Goal: Contribute content: Contribute content

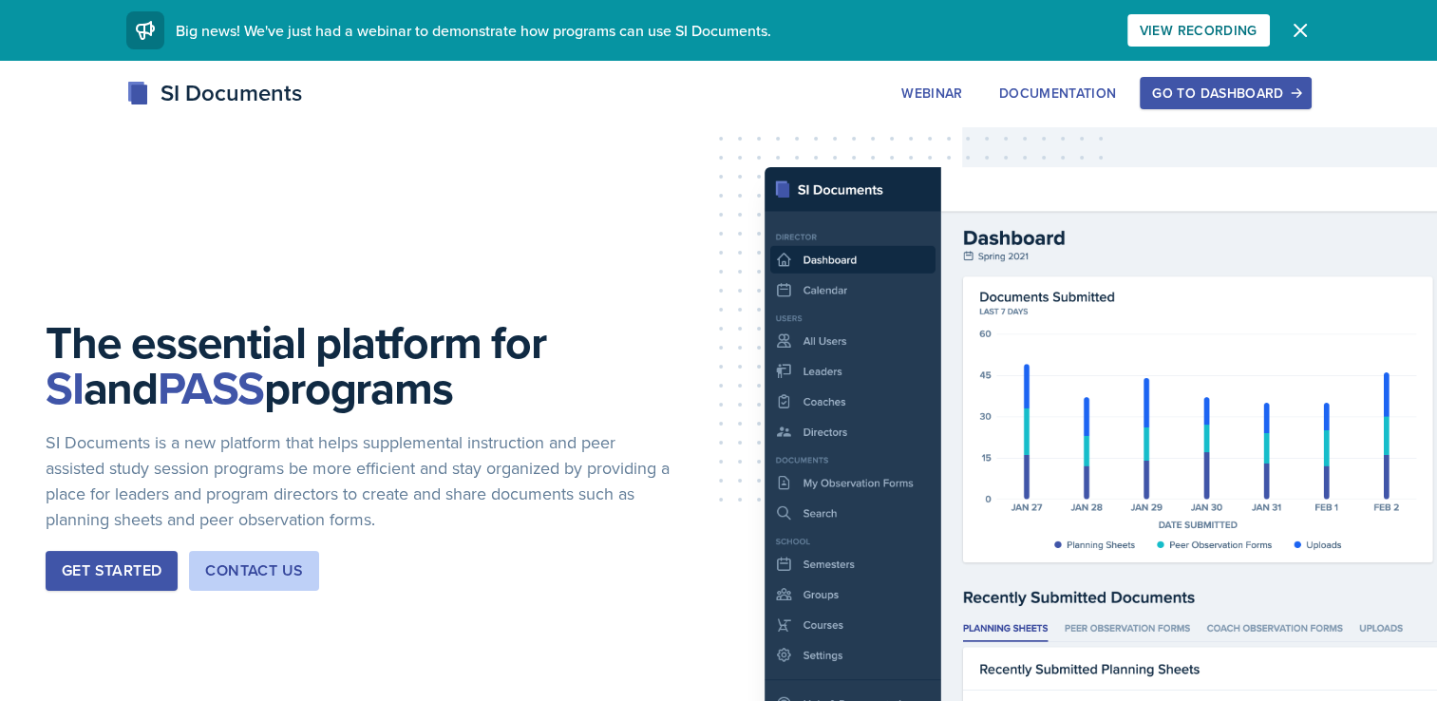
click at [1195, 101] on div "Go to Dashboard" at bounding box center [1225, 93] width 146 height 15
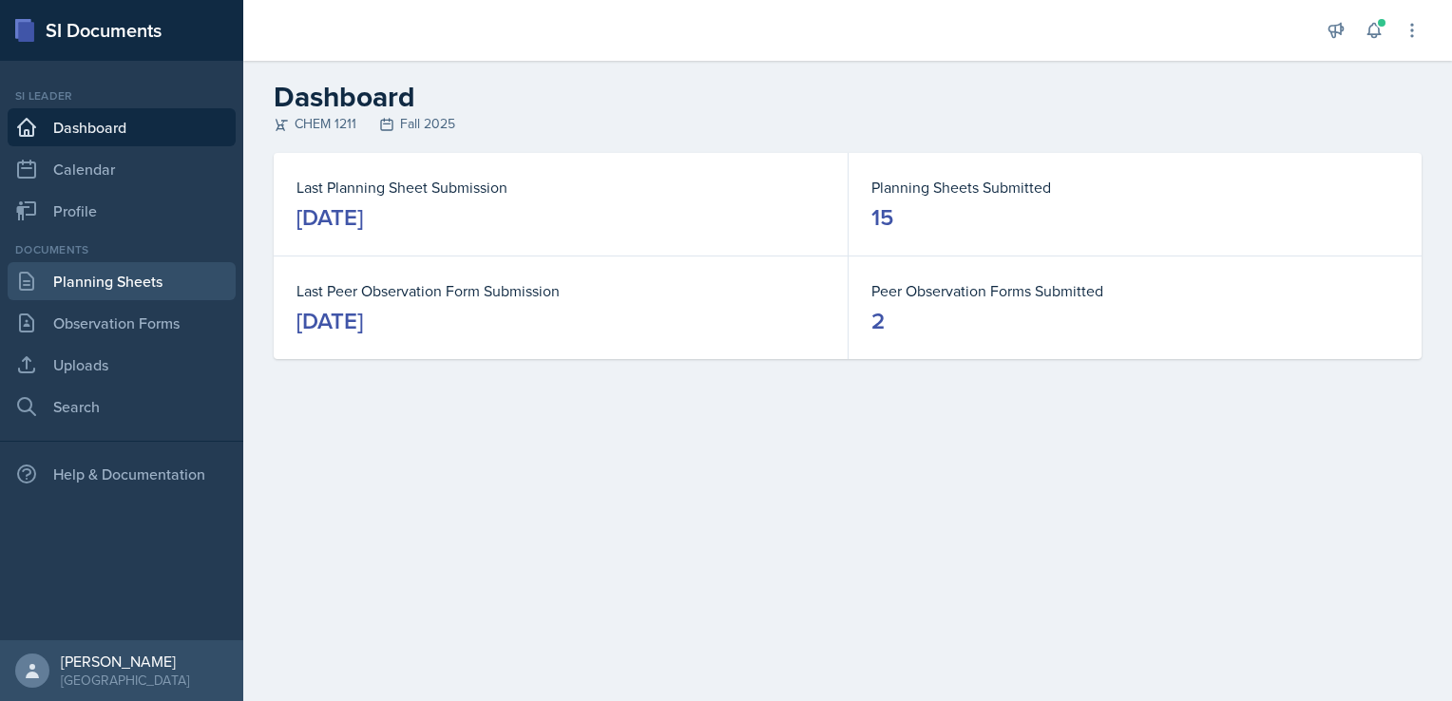
click at [114, 283] on link "Planning Sheets" at bounding box center [122, 281] width 228 height 38
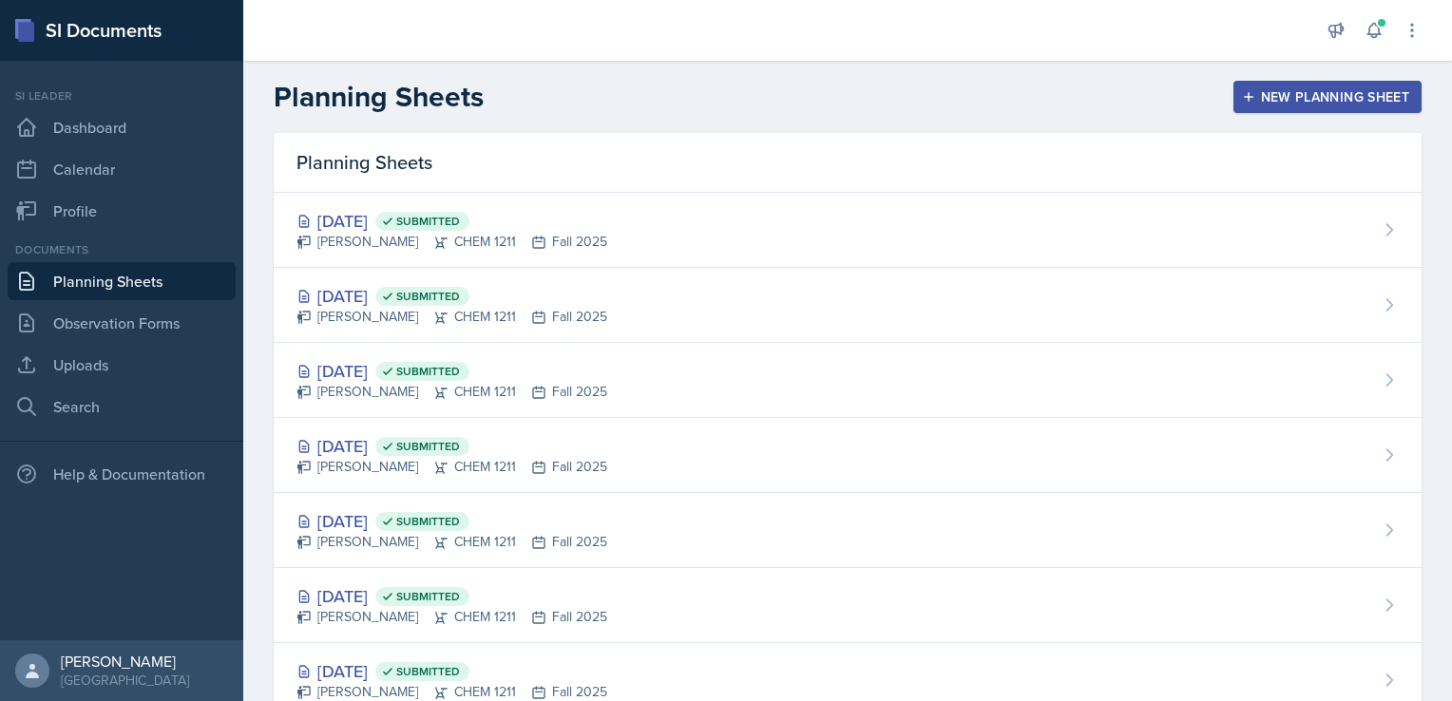
click at [1351, 97] on div "New Planning Sheet" at bounding box center [1326, 96] width 163 height 15
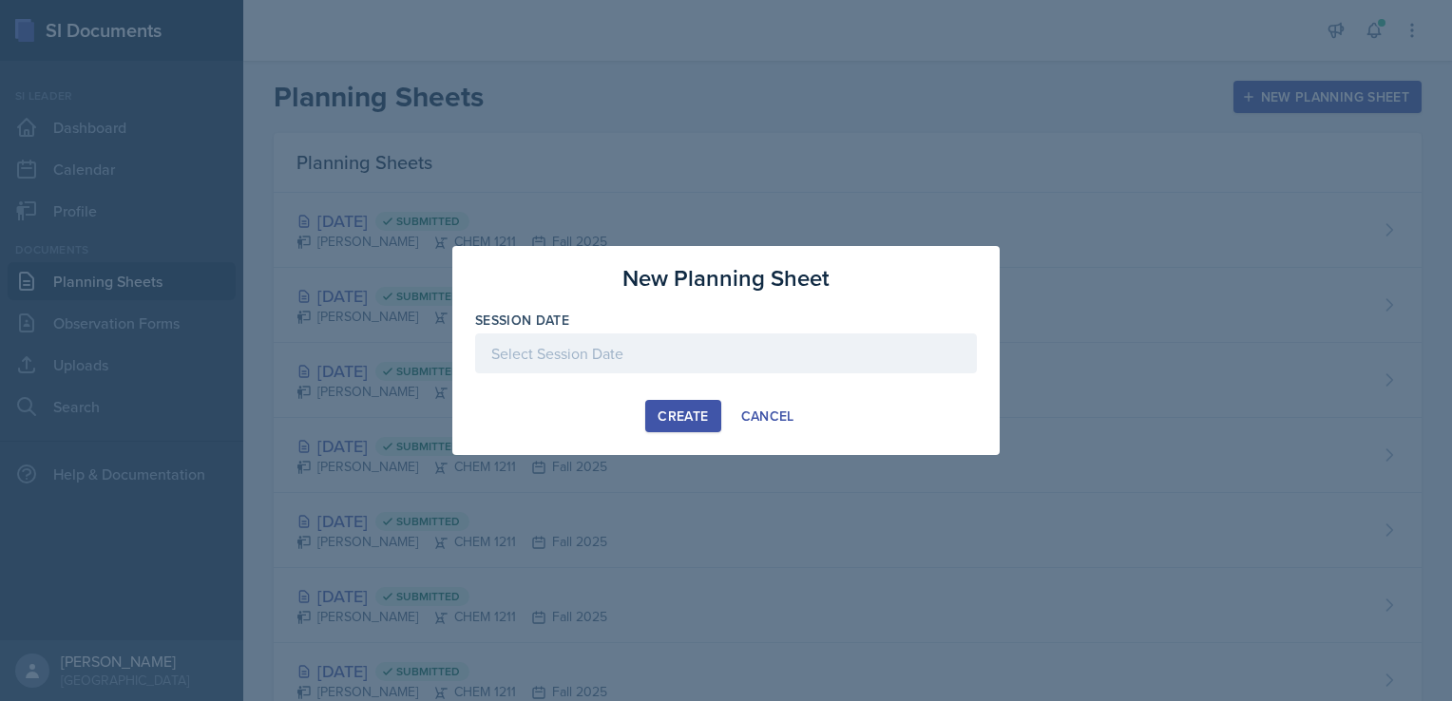
click at [661, 359] on div at bounding box center [726, 353] width 502 height 40
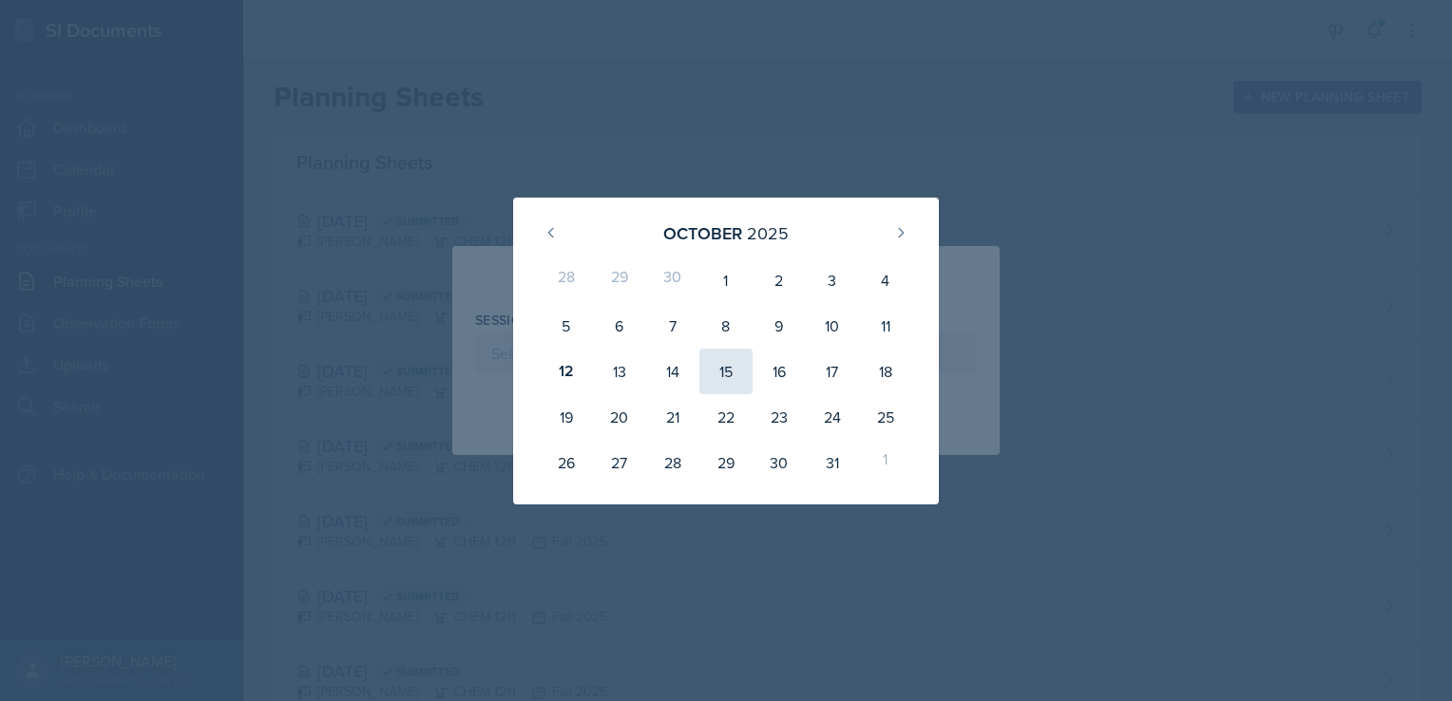
click at [721, 367] on div "15" at bounding box center [725, 372] width 53 height 46
type input "[DATE]"
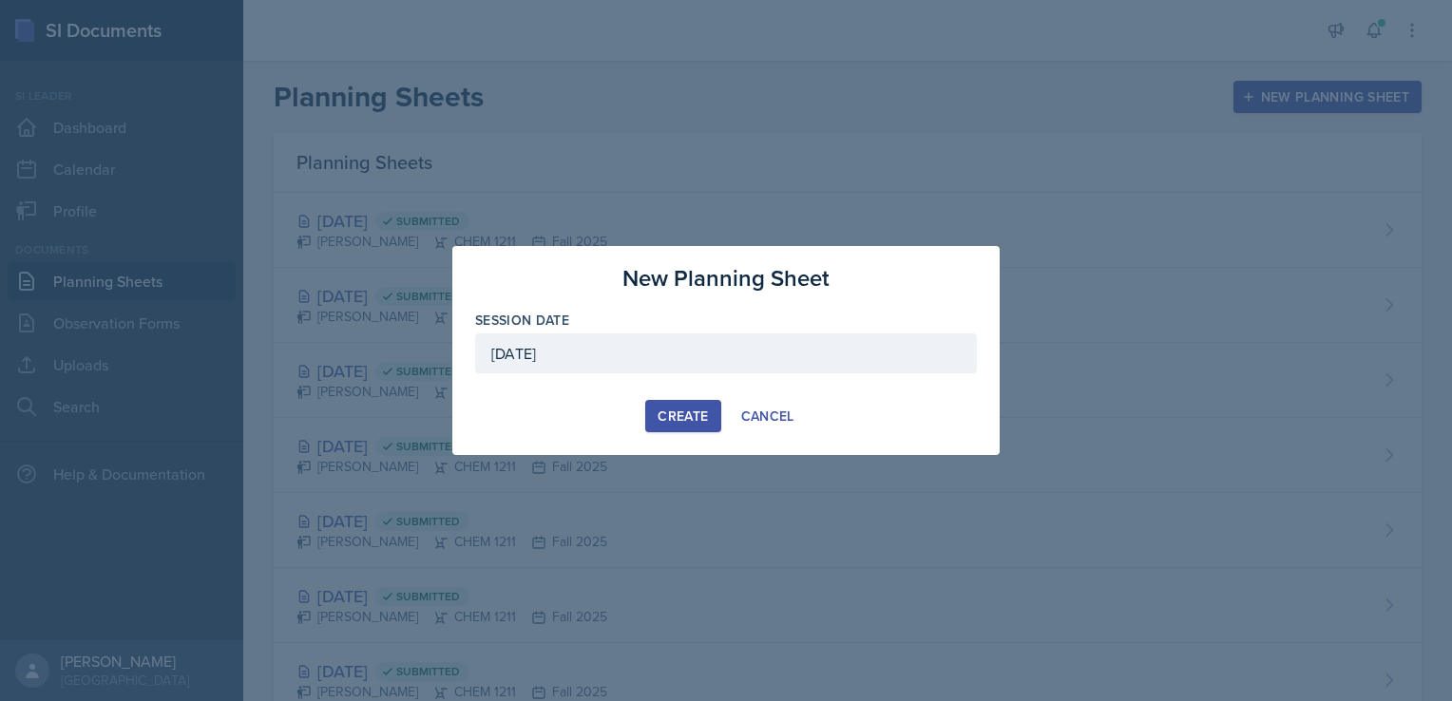
click at [680, 431] on button "Create" at bounding box center [682, 416] width 75 height 32
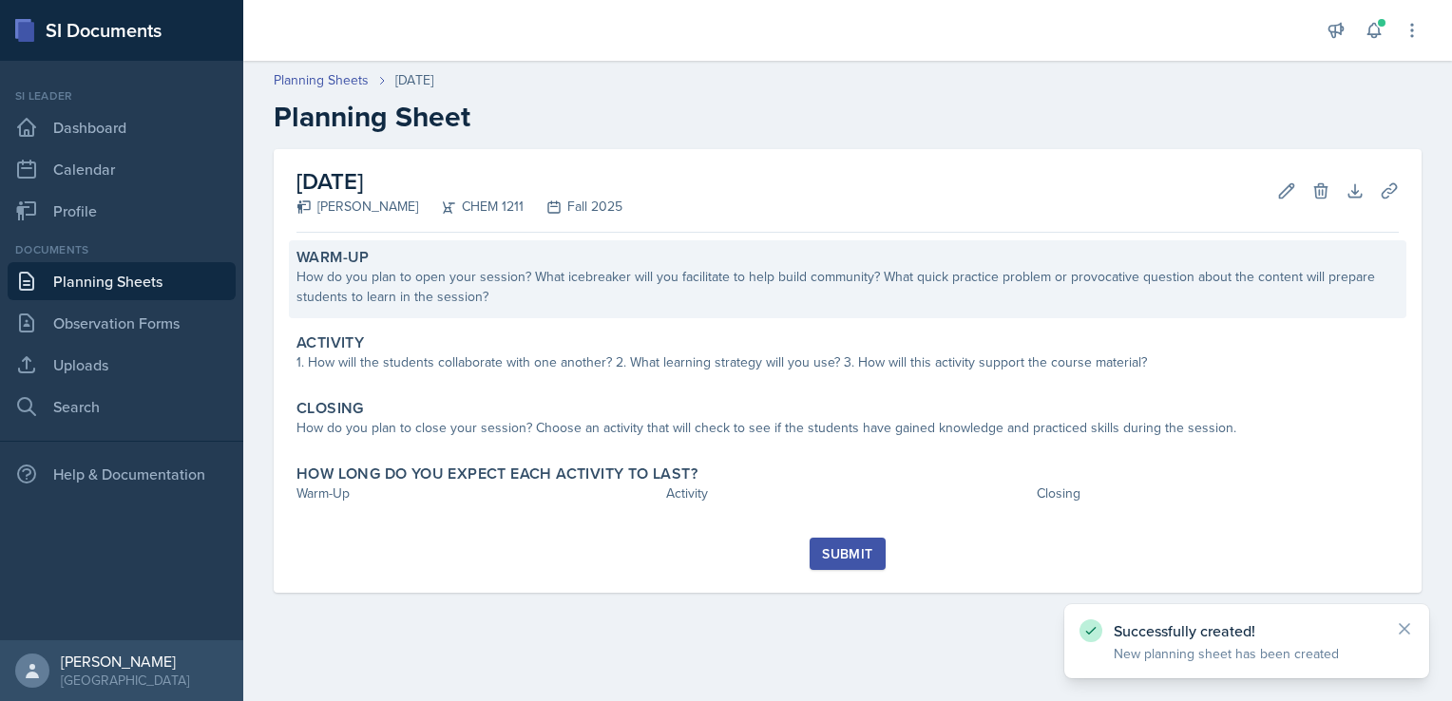
click at [649, 272] on div "How do you plan to open your session? What icebreaker will you facilitate to he…" at bounding box center [847, 287] width 1102 height 40
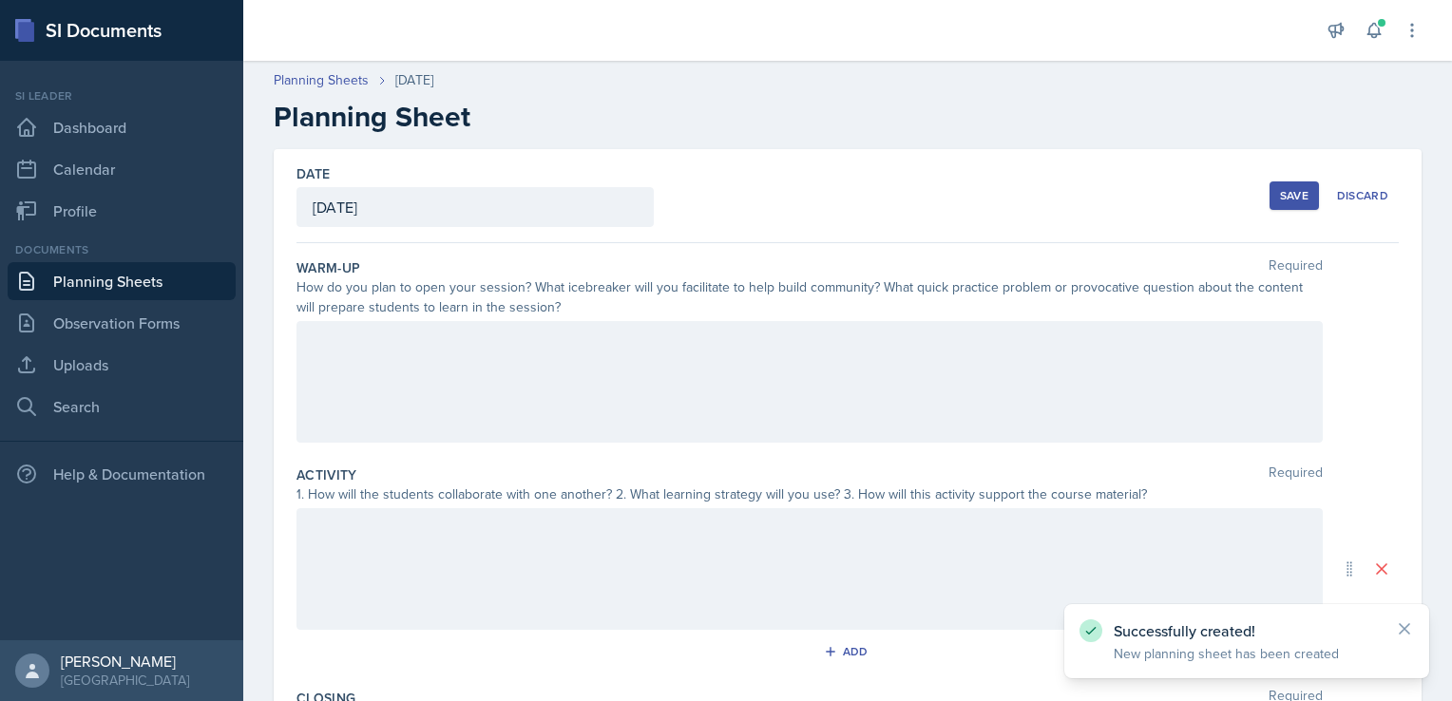
click at [686, 354] on div at bounding box center [809, 382] width 1026 height 122
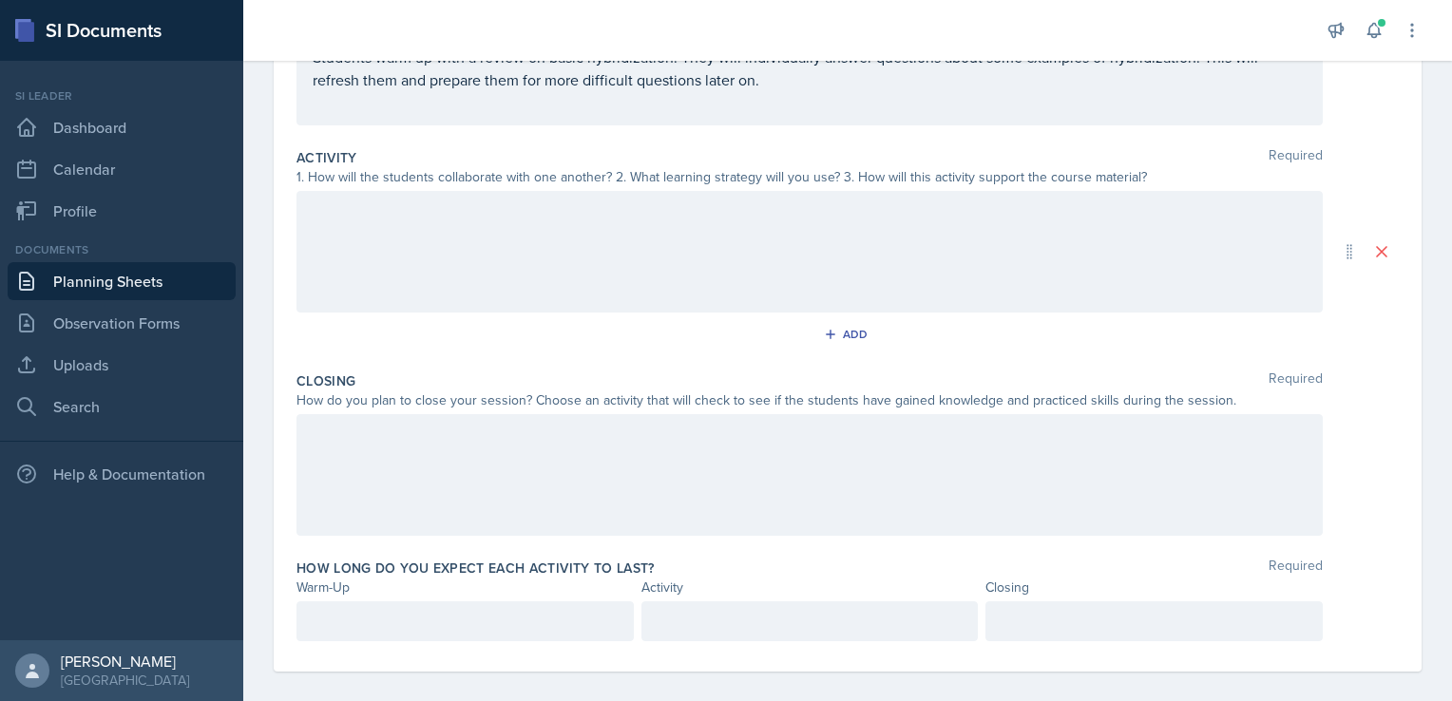
click at [724, 222] on div at bounding box center [809, 252] width 1026 height 122
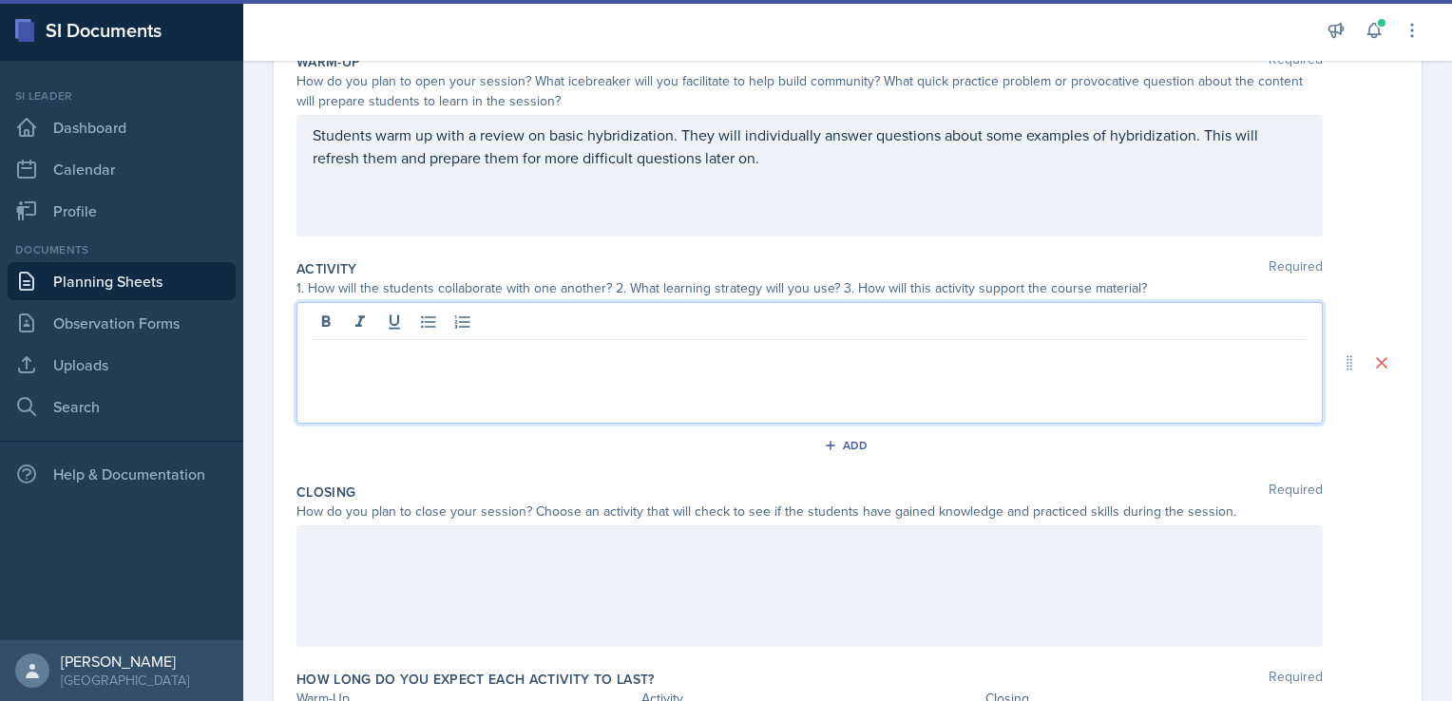
click at [767, 143] on p "Students warm up with a review on basic hybridization. They will individually a…" at bounding box center [810, 147] width 994 height 46
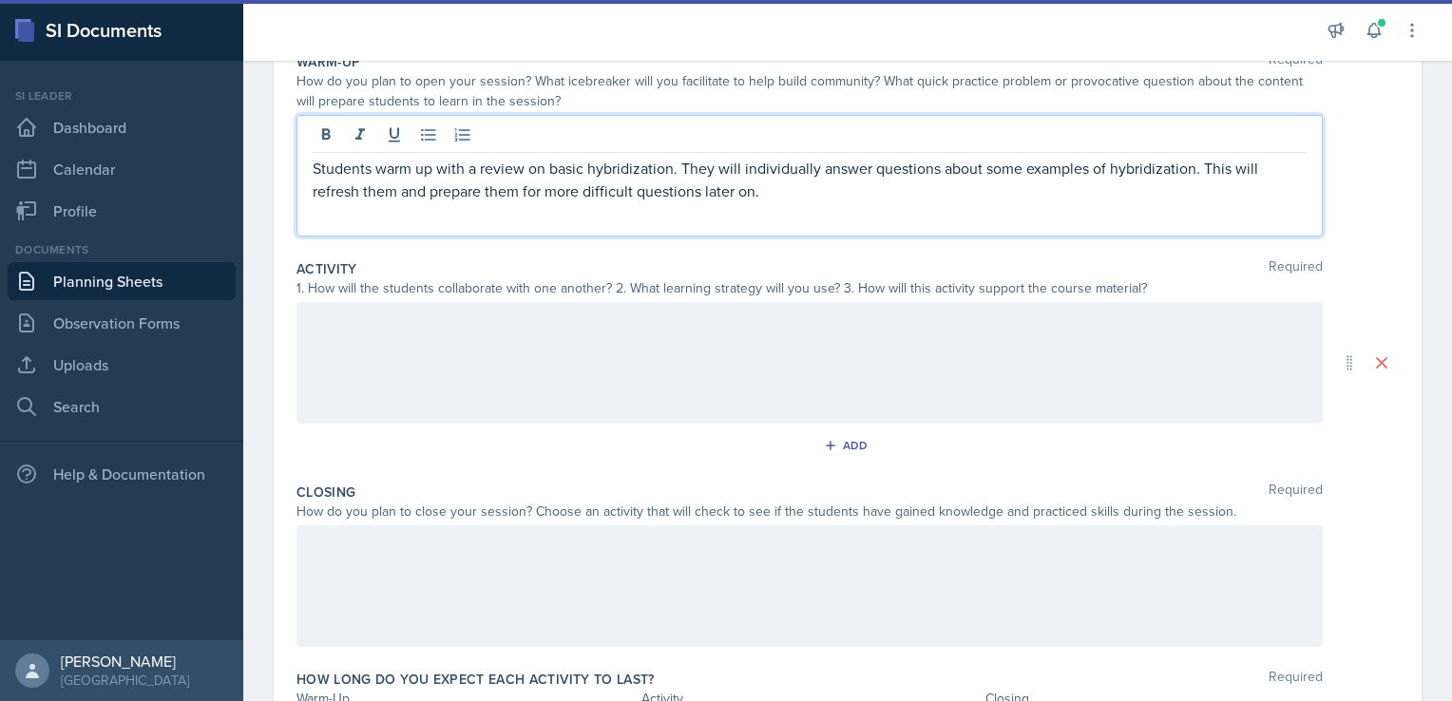
scroll to position [239, 0]
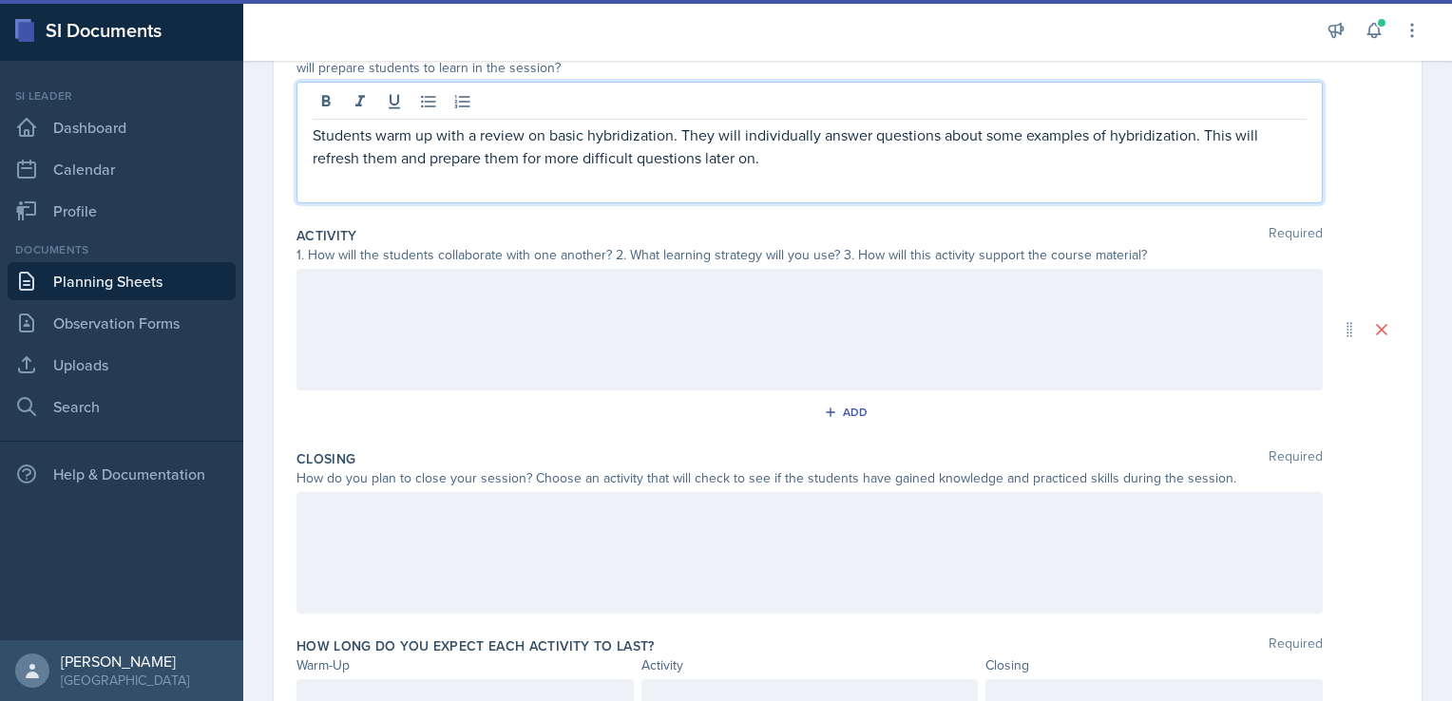
click at [808, 169] on div "Students warm up with a review on basic hybridization. They will individually a…" at bounding box center [809, 143] width 1026 height 122
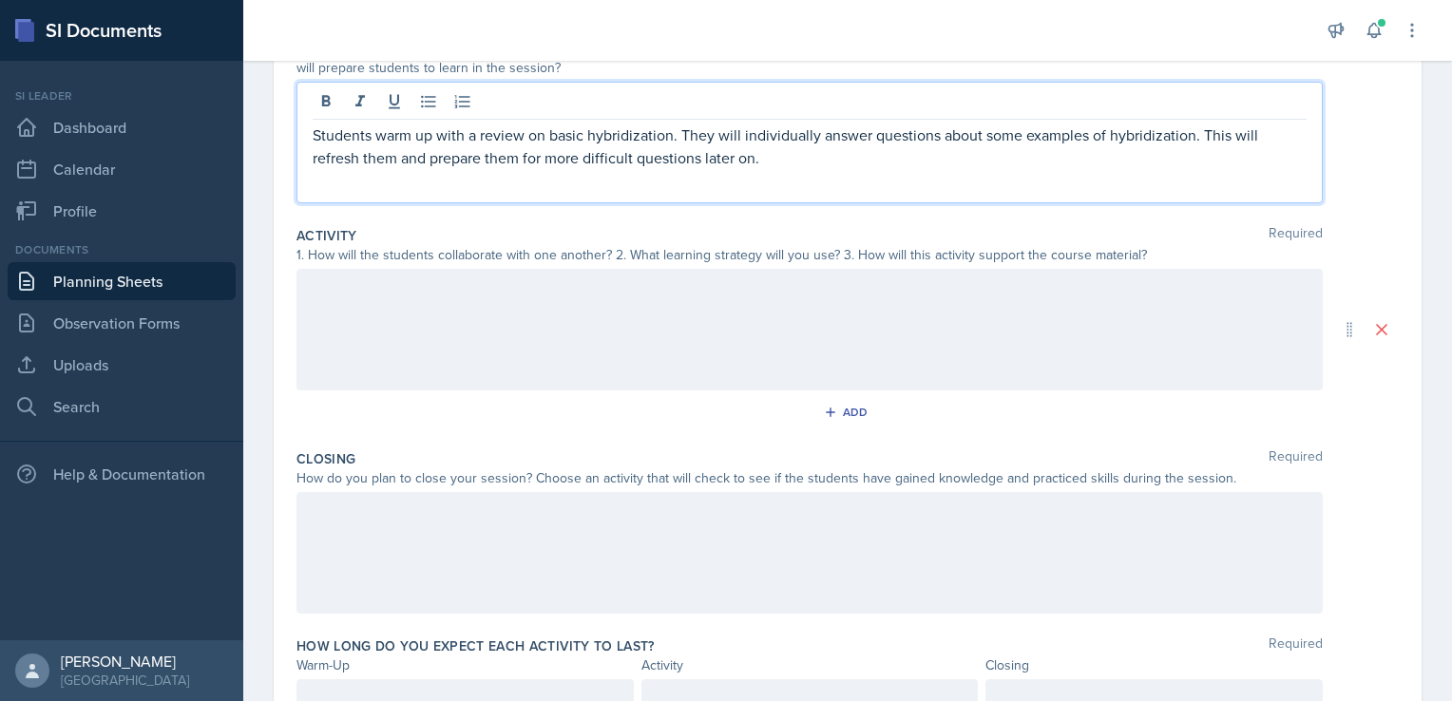
click at [775, 168] on div "Students warm up with a review on basic hybridization. They will individually a…" at bounding box center [809, 143] width 1026 height 122
click at [673, 135] on p "Students warm up with a review on basic hybridization. They will individually a…" at bounding box center [810, 147] width 994 height 46
click at [676, 138] on p "Students warm up with a review on basic hybridization. They will individually a…" at bounding box center [810, 147] width 994 height 46
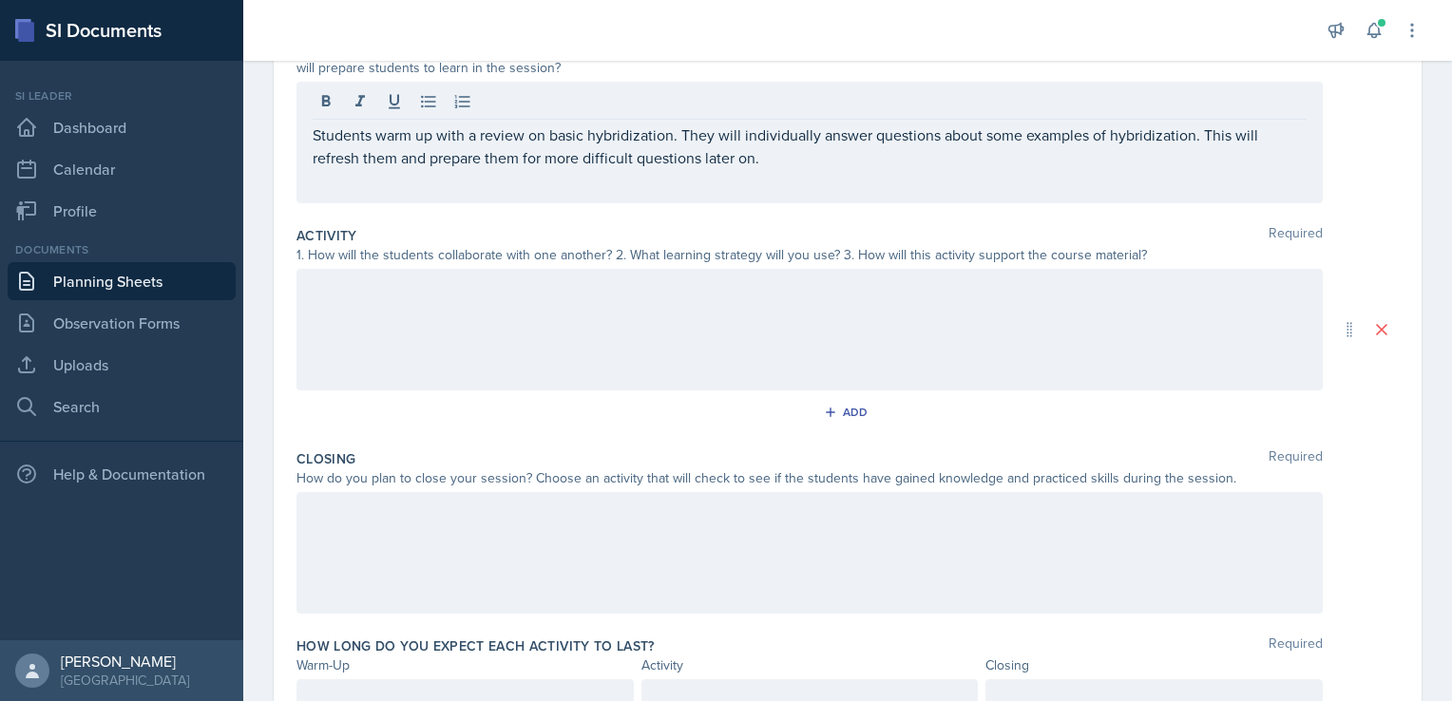
click at [794, 168] on div "Students warm up with a review on basic hybridization. They will individually a…" at bounding box center [809, 143] width 1026 height 122
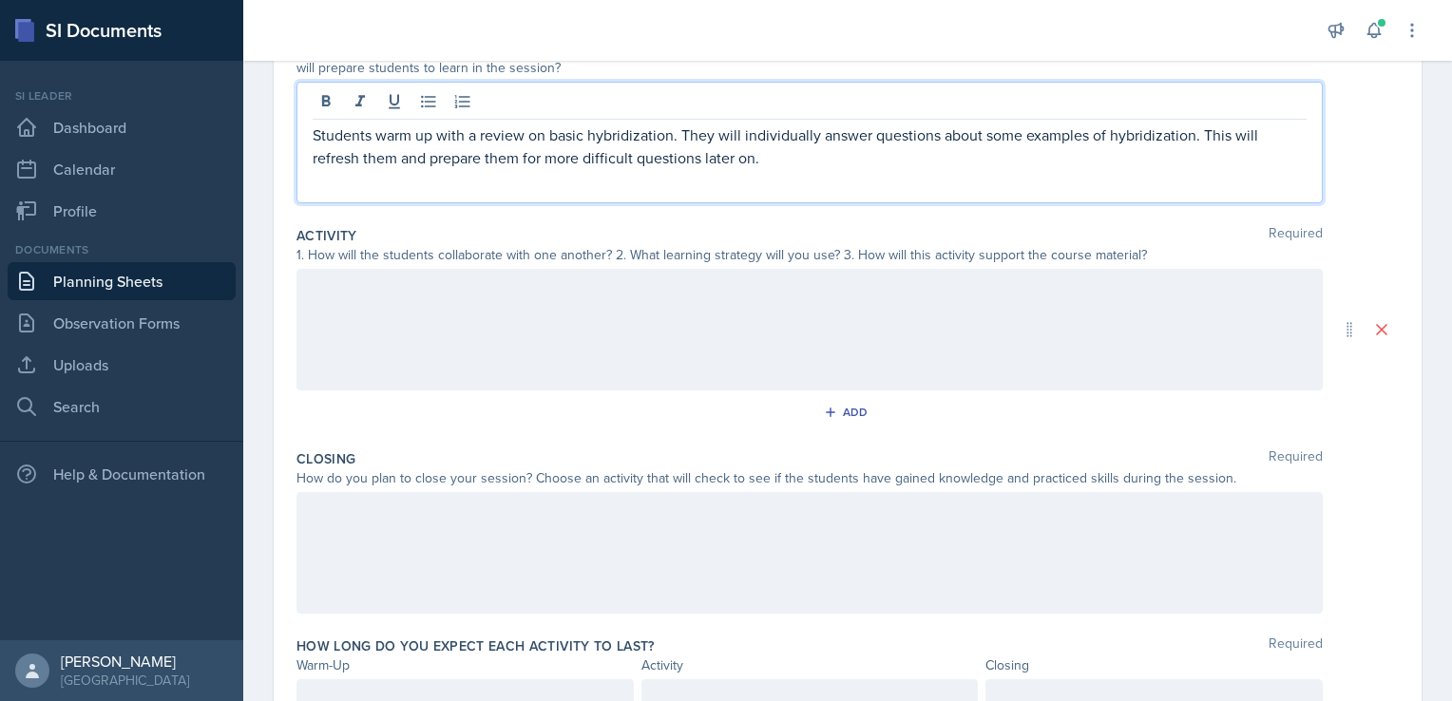
click at [1198, 143] on p "Students warm up with a review on basic hybridization. They will individually a…" at bounding box center [810, 147] width 994 height 46
click at [1203, 136] on p "Students warm up with a review on basic hybridization. They will individually a…" at bounding box center [810, 147] width 994 height 46
click at [1224, 290] on div at bounding box center [809, 330] width 1026 height 122
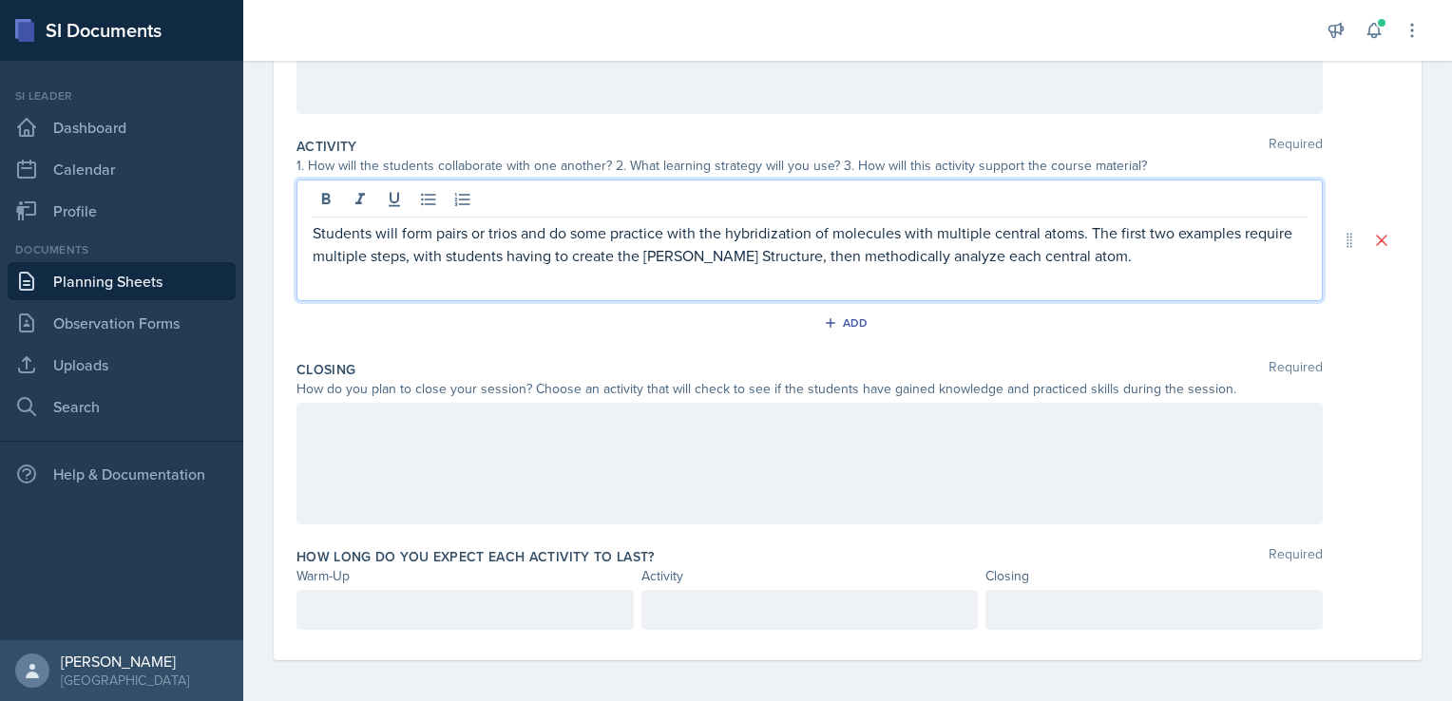
scroll to position [332, 0]
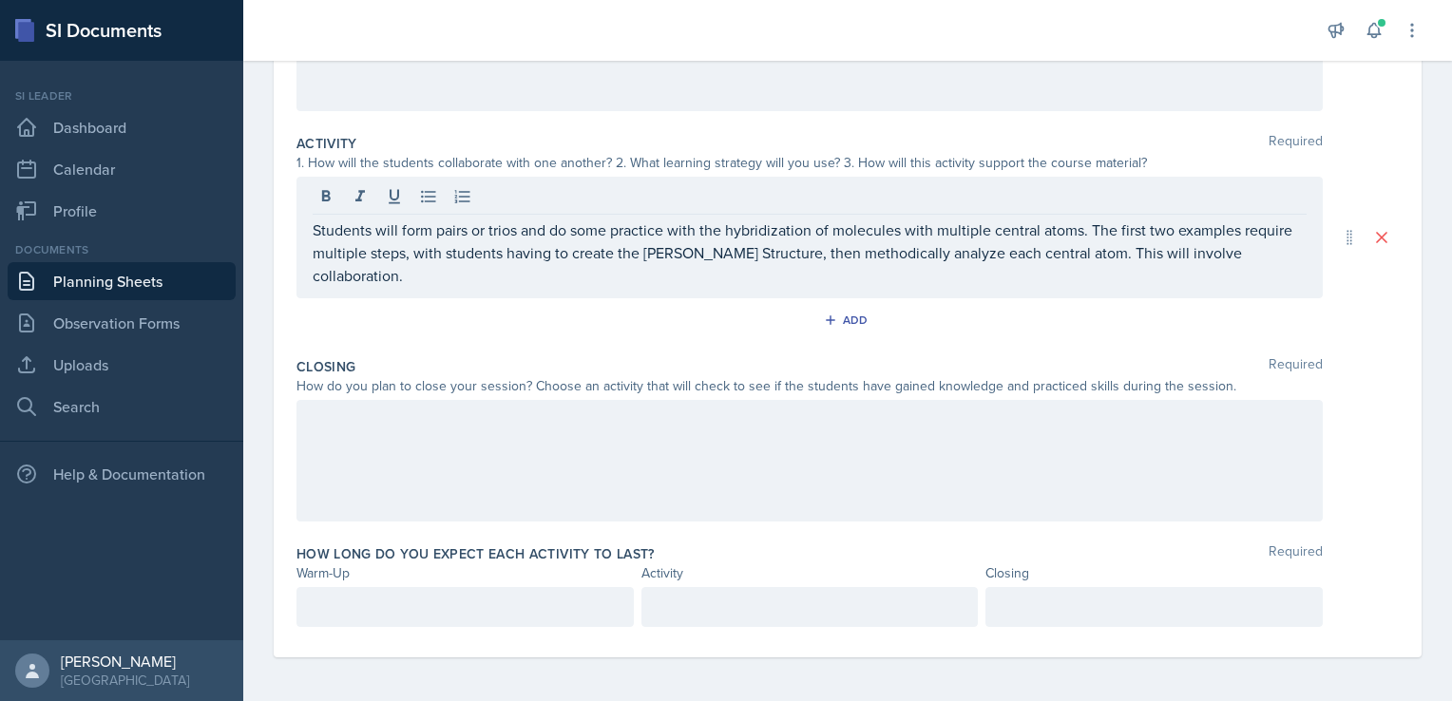
click at [916, 464] on div at bounding box center [809, 461] width 1026 height 122
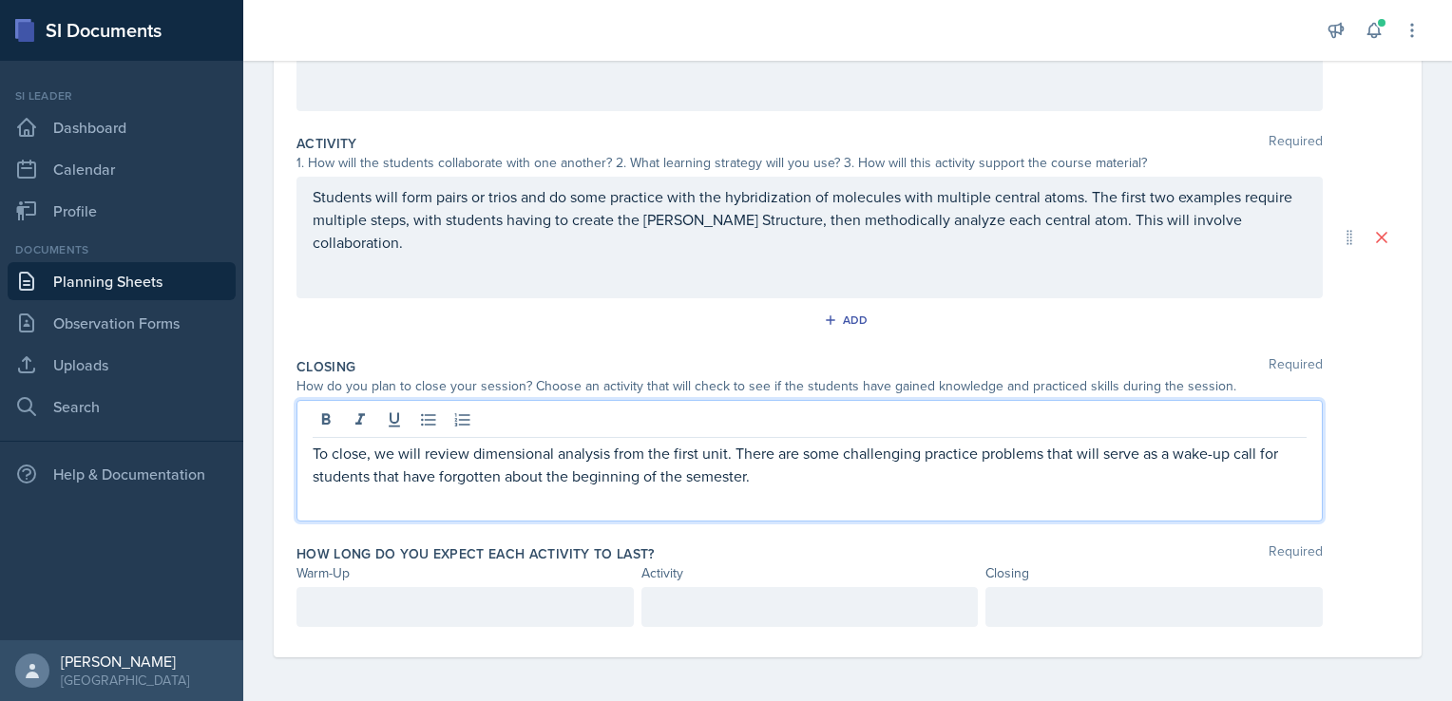
click at [569, 603] on p at bounding box center [465, 607] width 305 height 23
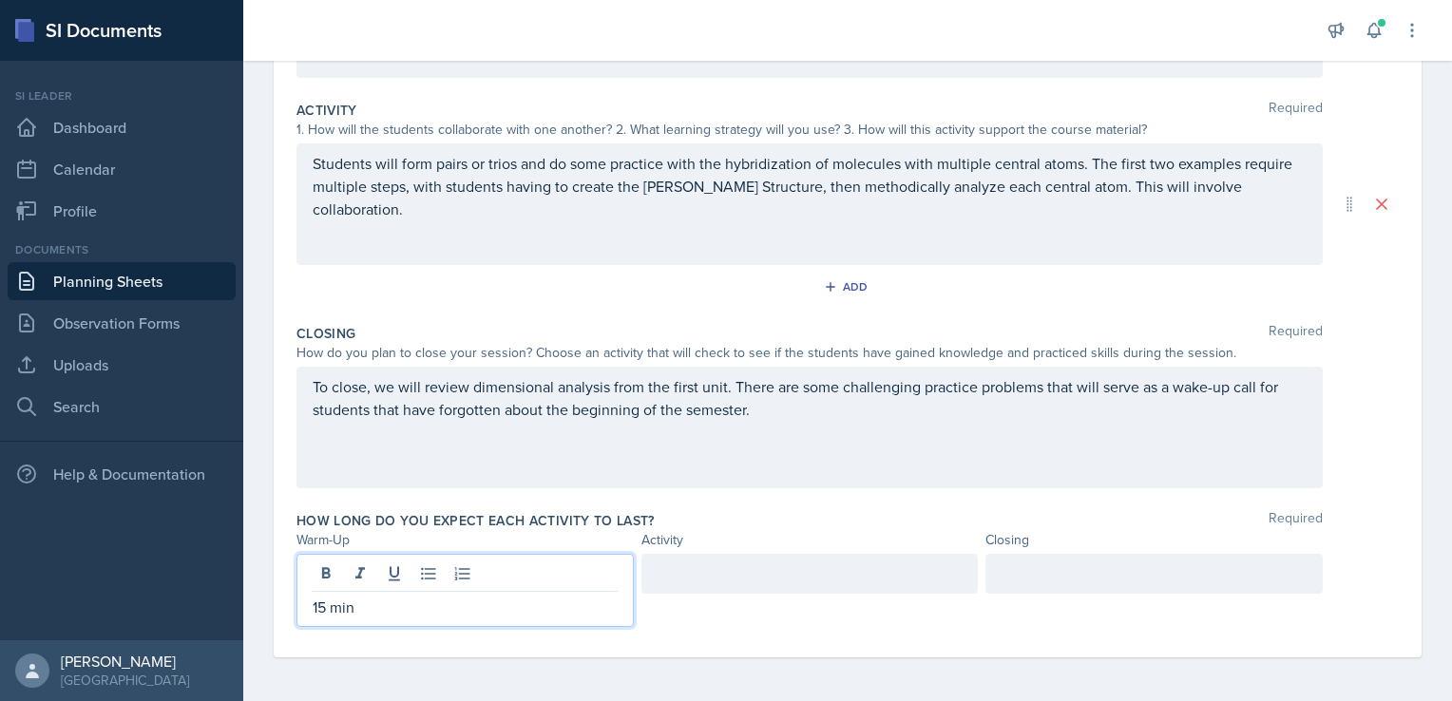
click at [726, 582] on div at bounding box center [809, 574] width 337 height 40
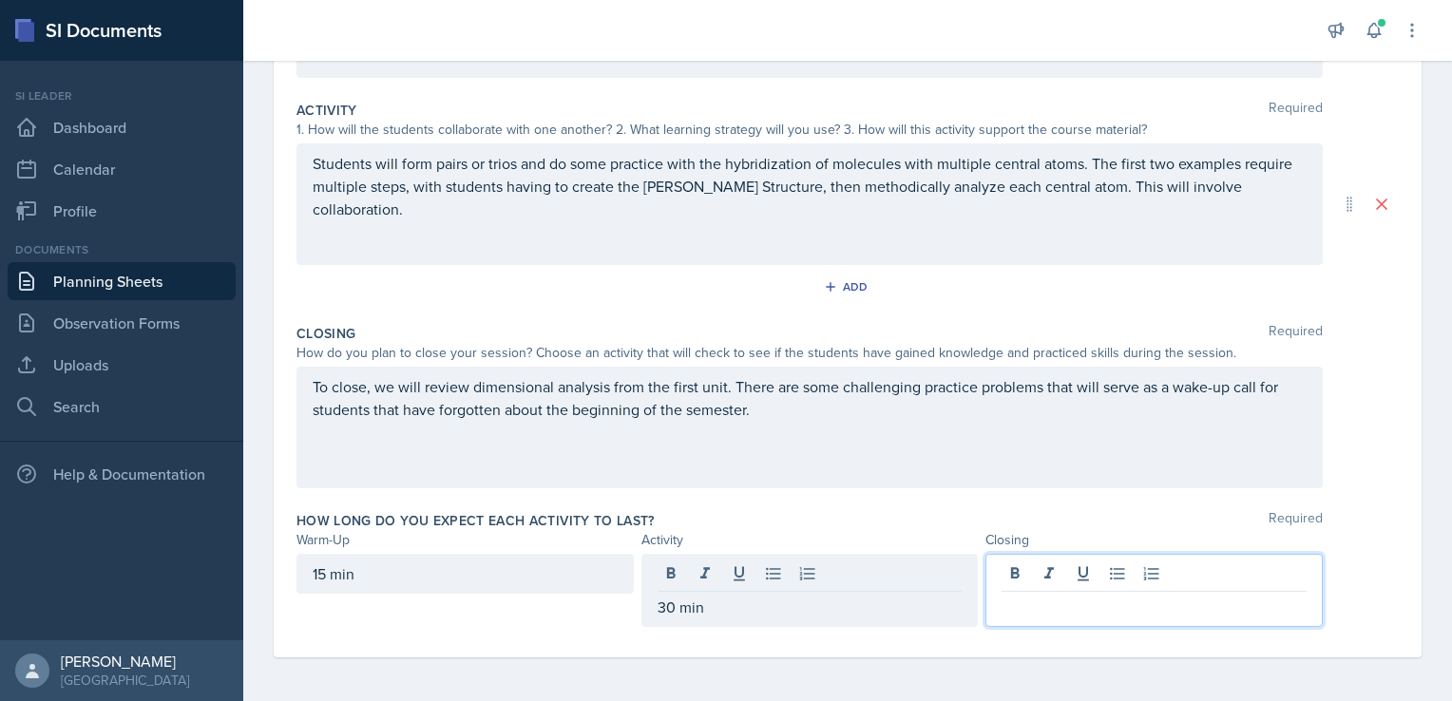
click at [1067, 564] on div at bounding box center [1153, 590] width 337 height 73
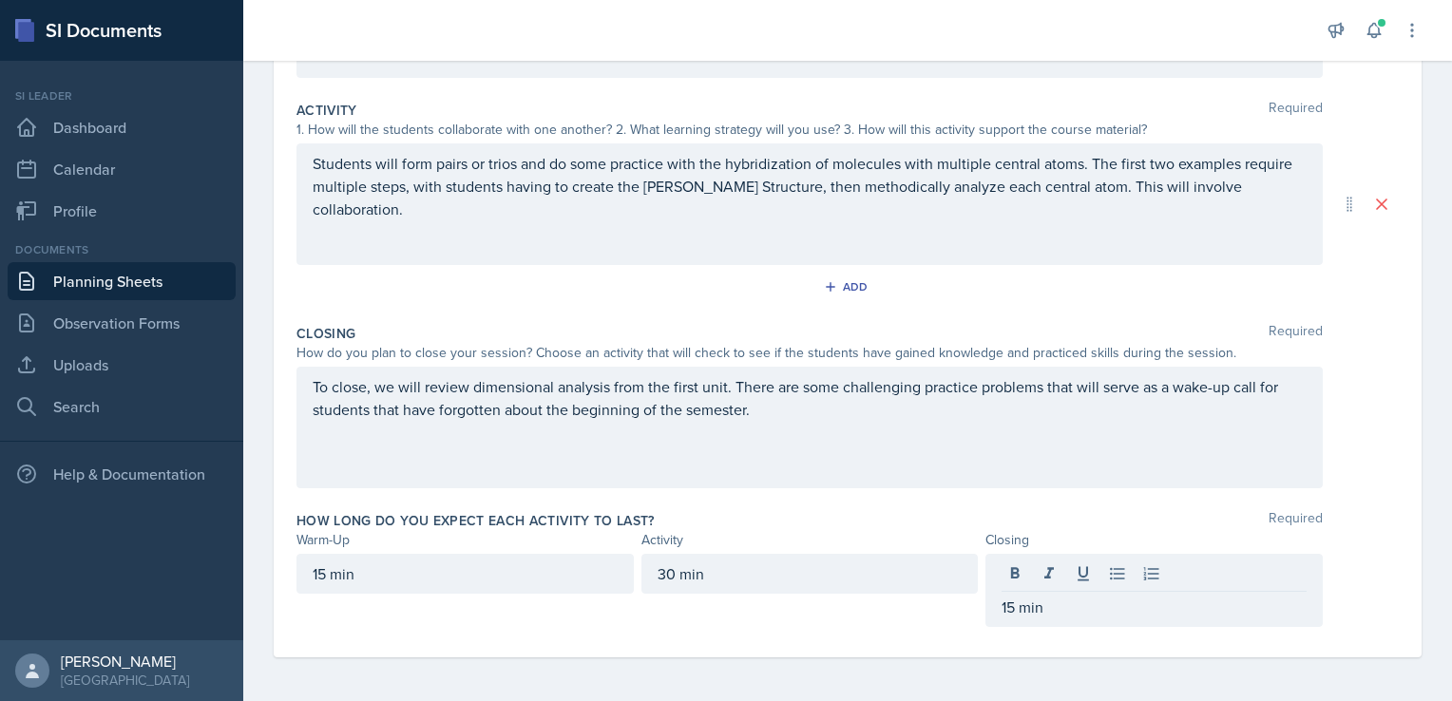
click at [1080, 530] on div "Closing" at bounding box center [1153, 540] width 337 height 20
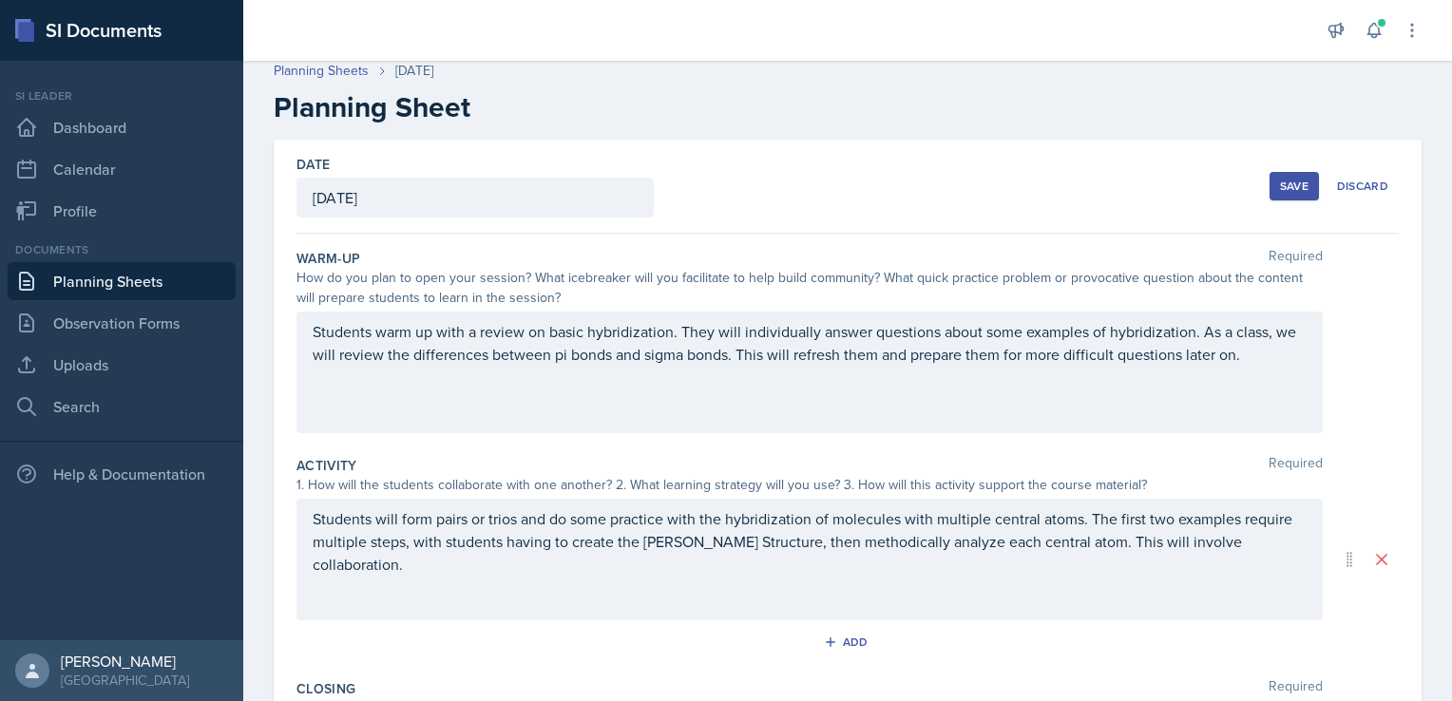
scroll to position [0, 0]
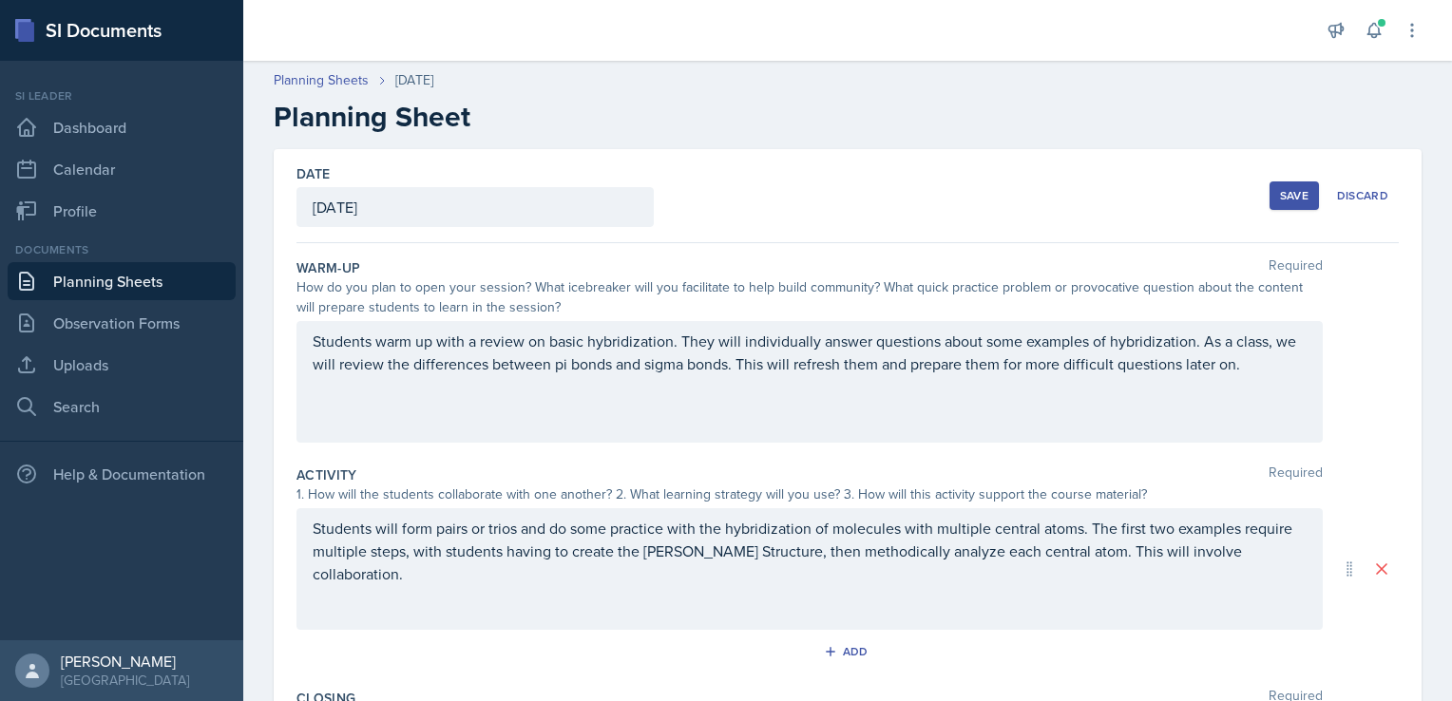
click at [1280, 204] on button "Save" at bounding box center [1293, 195] width 49 height 29
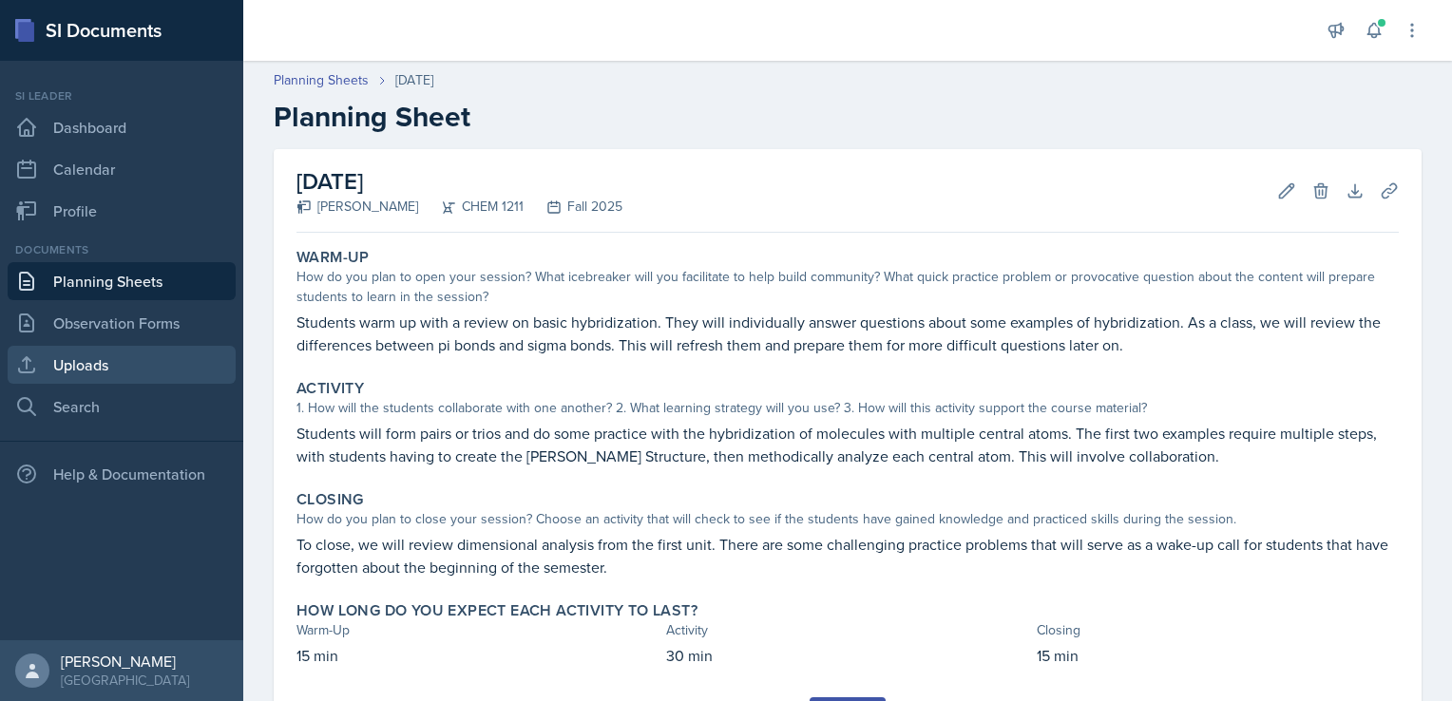
click at [134, 364] on link "Uploads" at bounding box center [122, 365] width 228 height 38
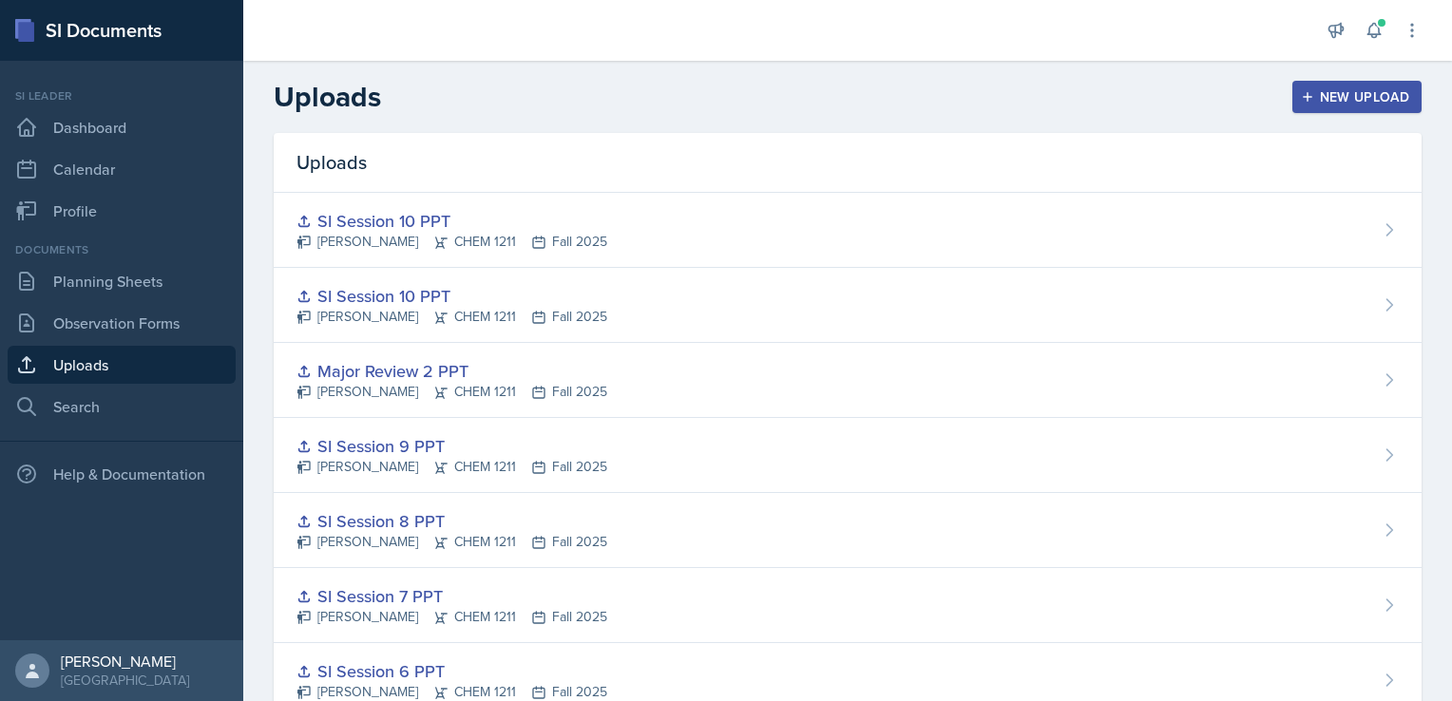
click at [1316, 82] on button "New Upload" at bounding box center [1357, 97] width 130 height 32
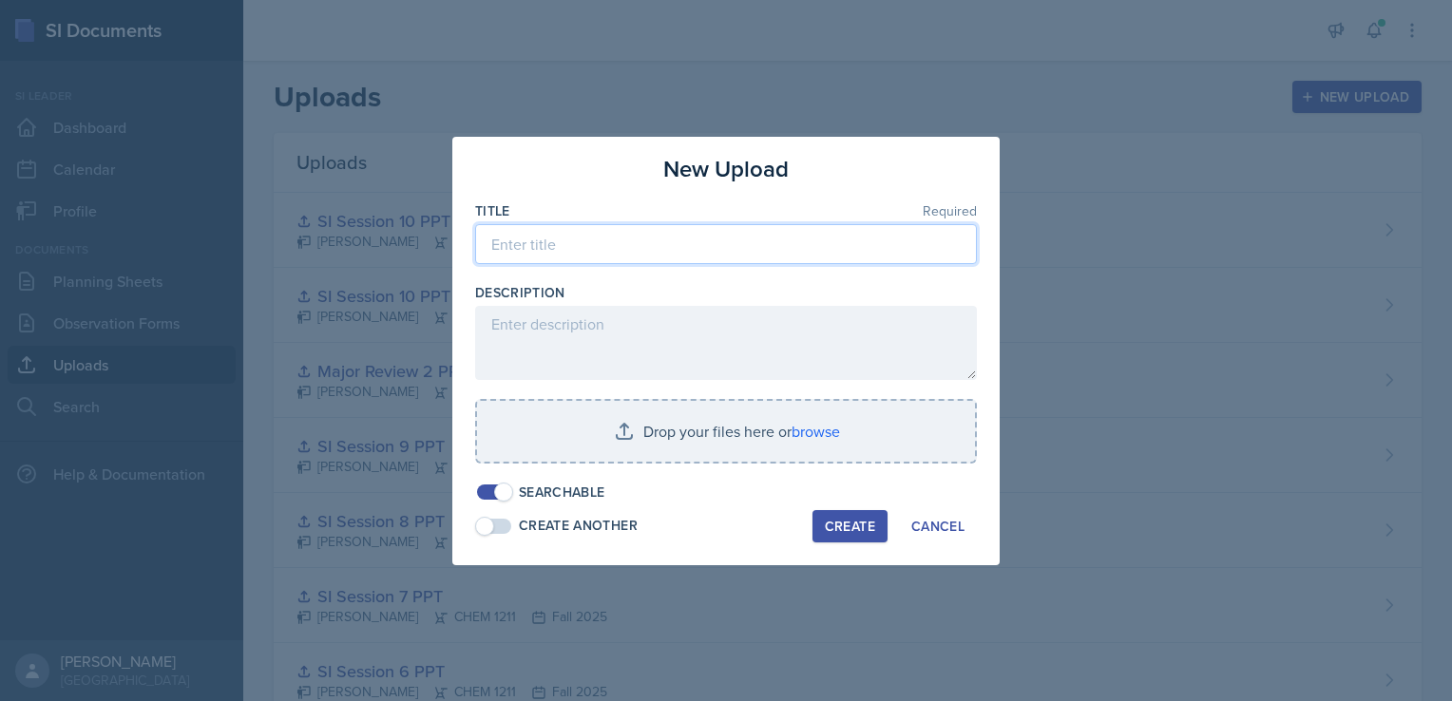
click at [758, 260] on input at bounding box center [726, 244] width 502 height 40
type input "SI Session 11 PPT"
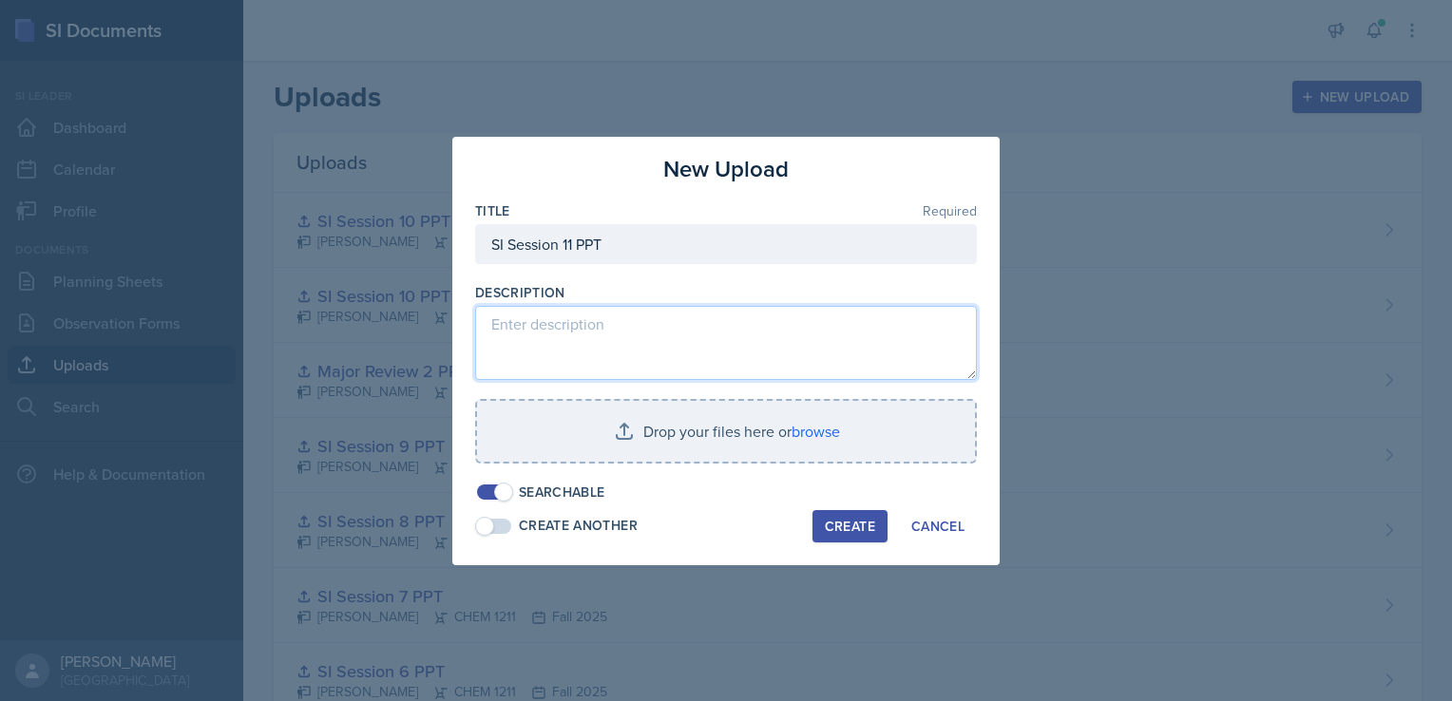
click at [686, 323] on textarea at bounding box center [726, 343] width 502 height 74
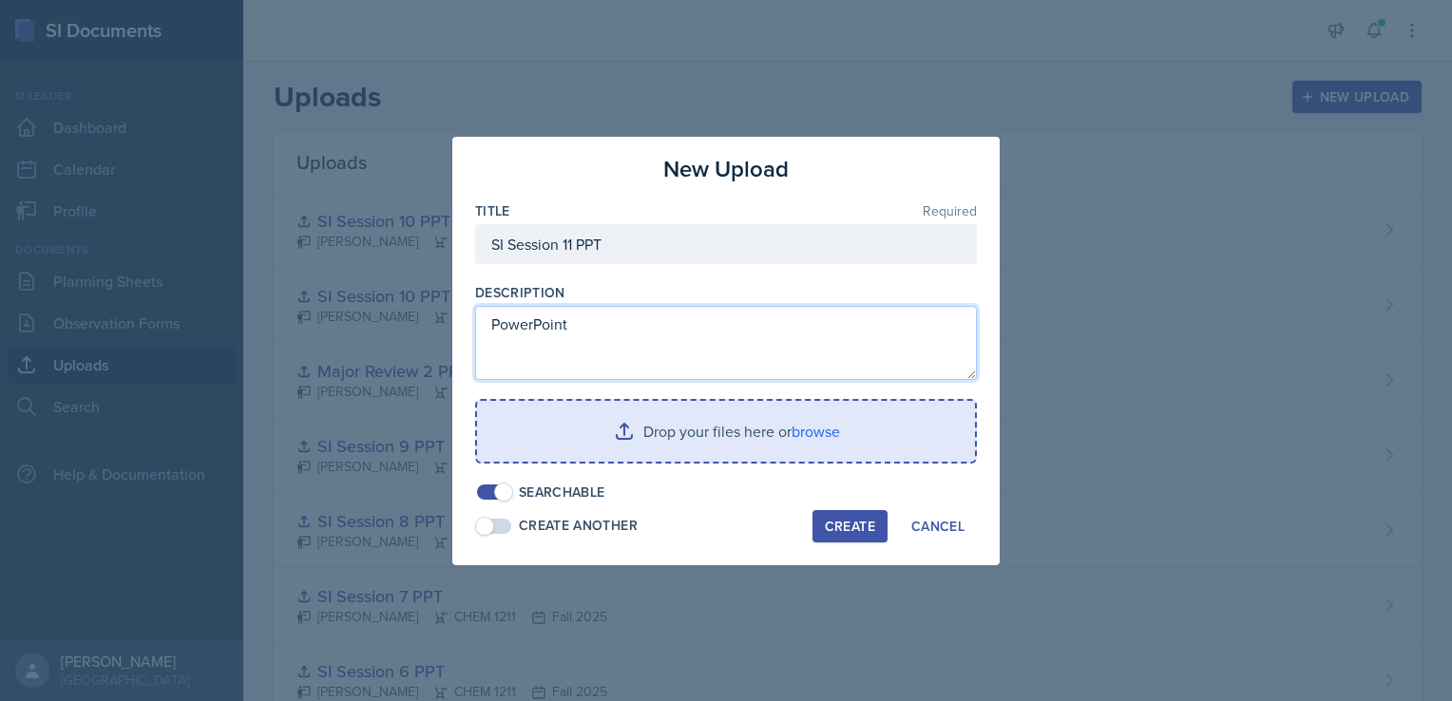
type textarea "PowerPoint"
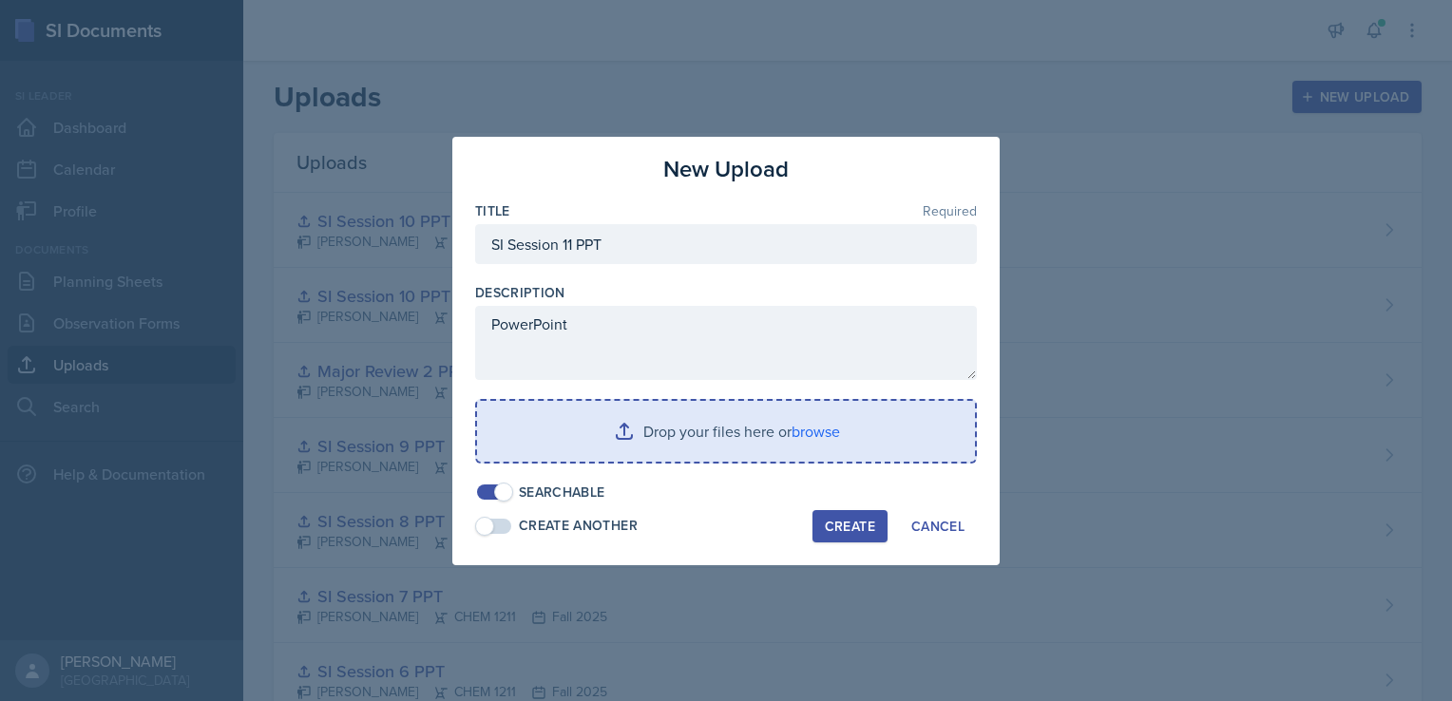
click at [744, 407] on input "file" at bounding box center [726, 431] width 498 height 61
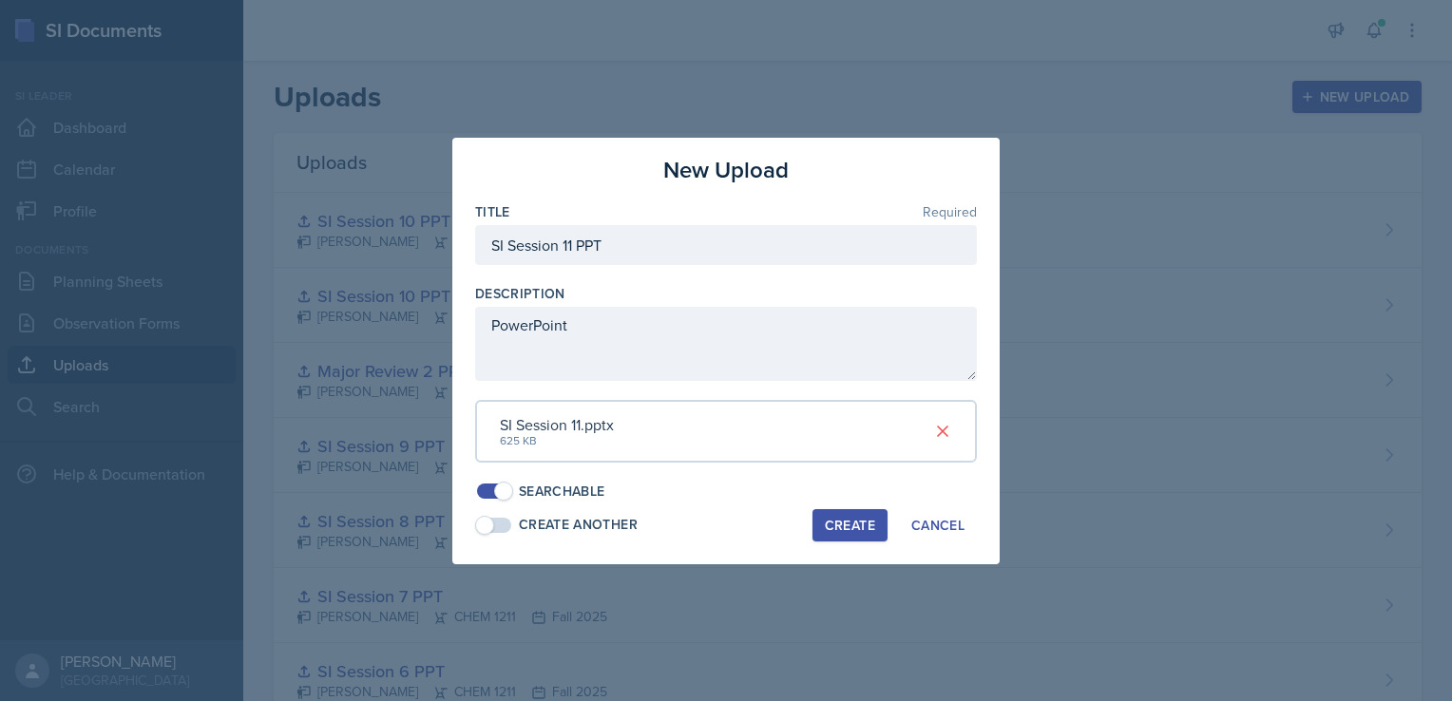
click at [858, 532] on div "Create" at bounding box center [850, 525] width 50 height 15
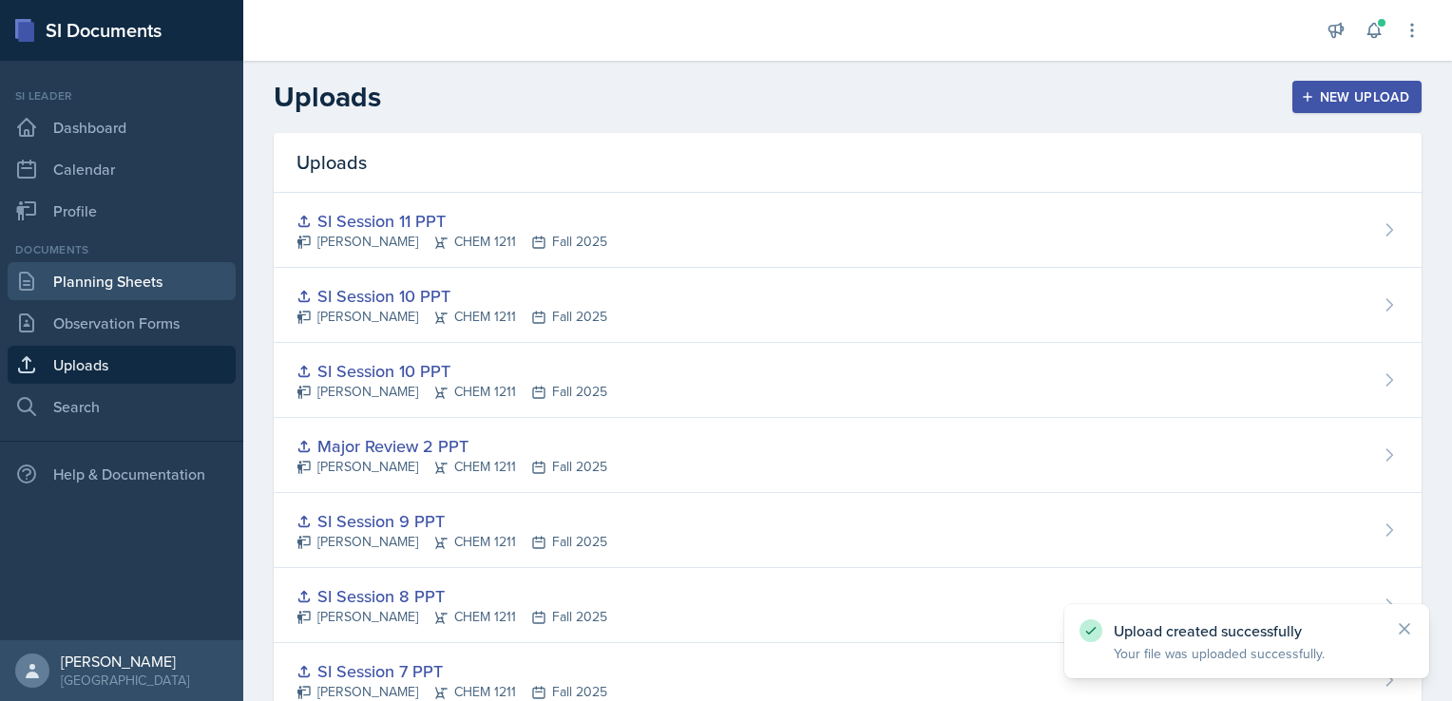
click at [169, 287] on link "Planning Sheets" at bounding box center [122, 281] width 228 height 38
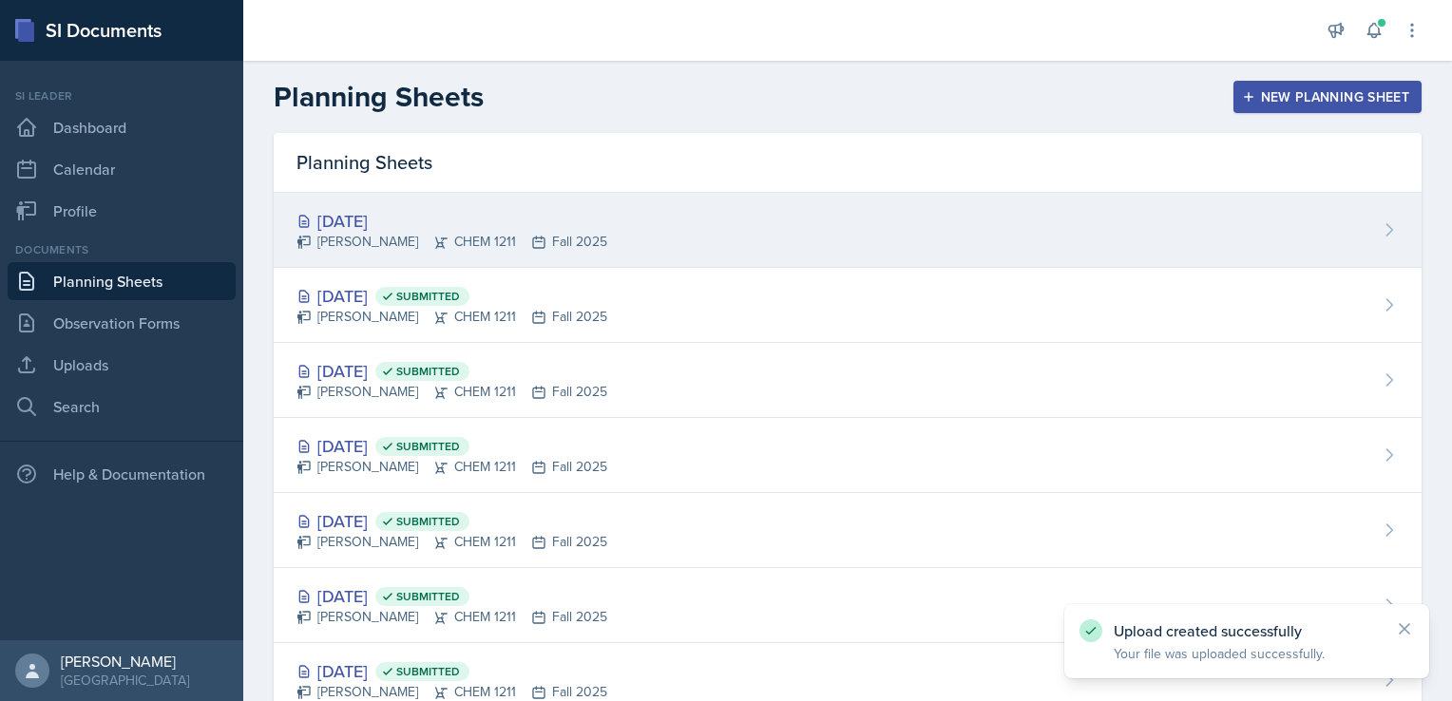
click at [562, 232] on div "[PERSON_NAME] CHEM 1211 Fall 2025" at bounding box center [451, 242] width 311 height 20
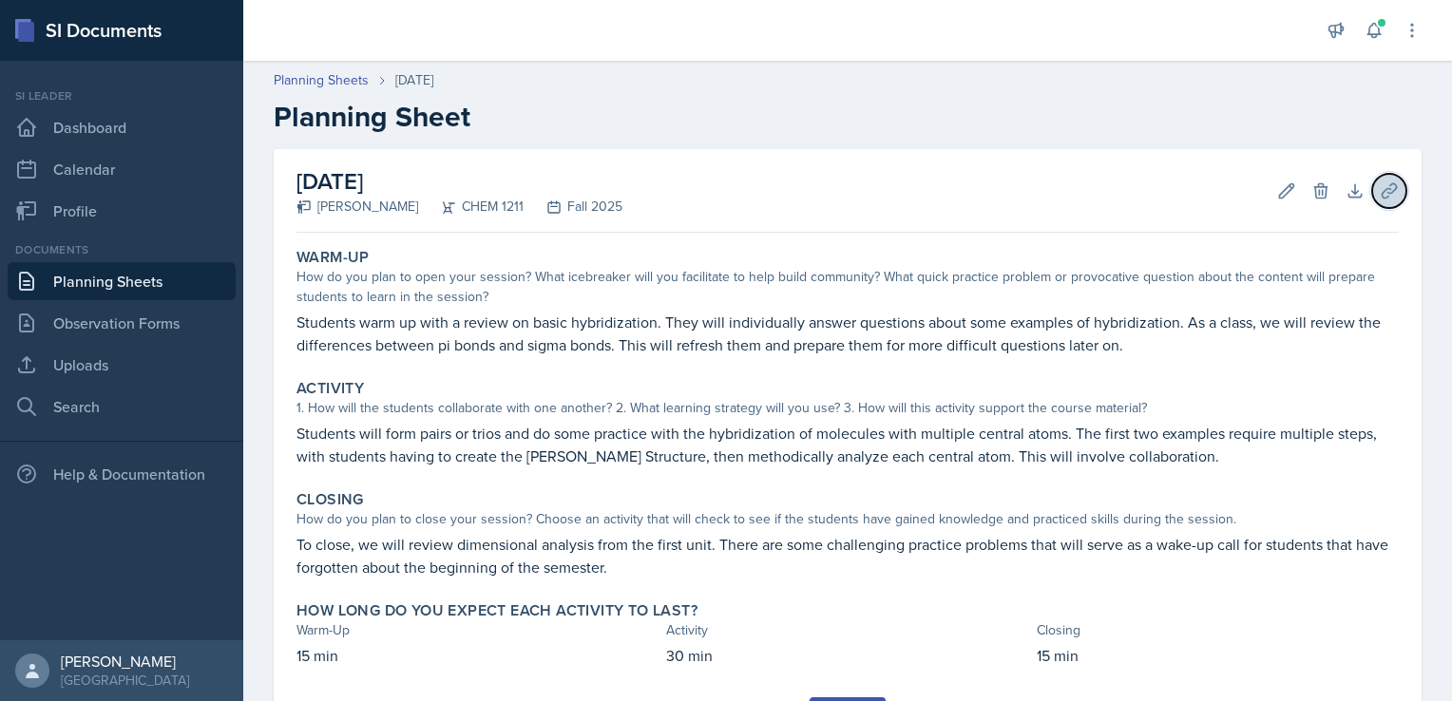
click at [1375, 174] on button "Uploads" at bounding box center [1389, 191] width 34 height 34
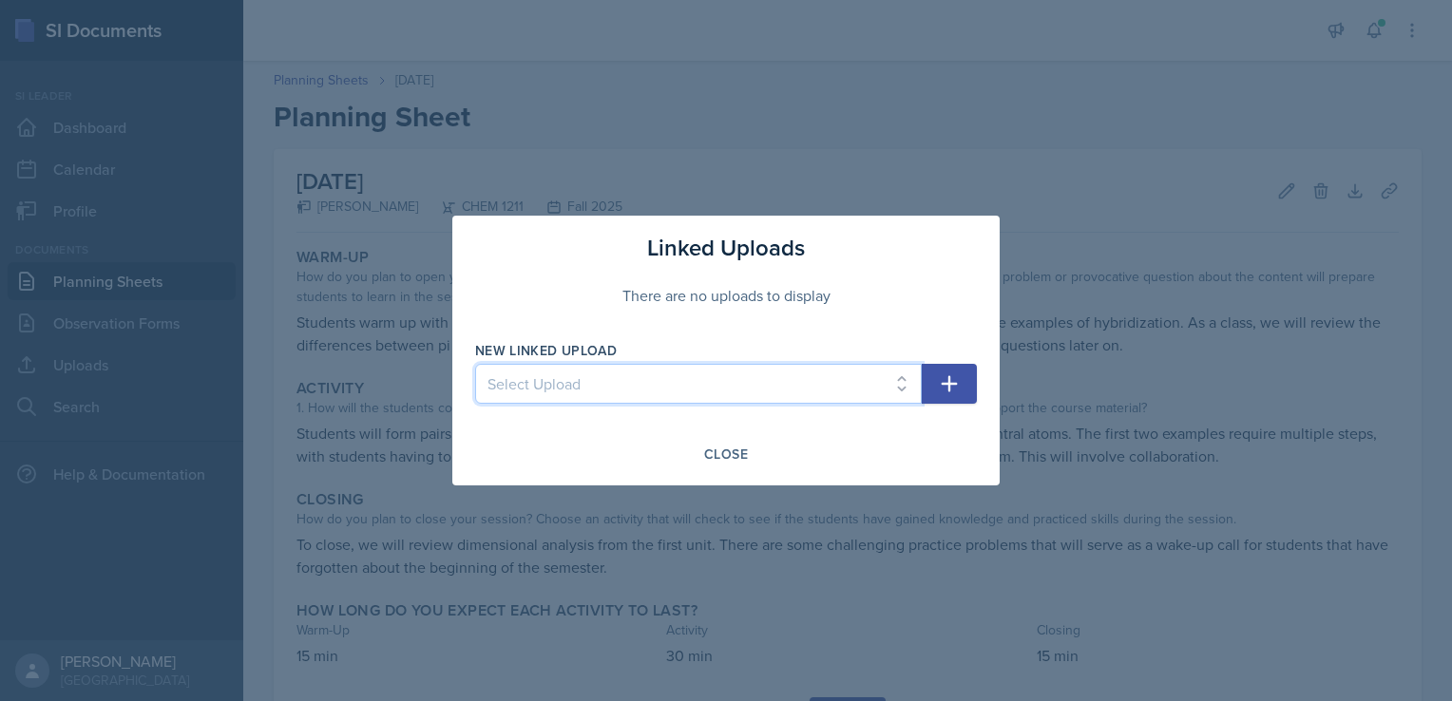
click at [764, 386] on select "Select Upload SI Session 1 PPT SI Session 2 PPT SI Session 3 PPT SI Session 4 P…" at bounding box center [698, 384] width 447 height 40
select select "e223ab5a-5bf3-4834-ab79-e610f2afe149"
click at [475, 364] on select "Select Upload SI Session 1 PPT SI Session 2 PPT SI Session 3 PPT SI Session 4 P…" at bounding box center [698, 384] width 447 height 40
click at [972, 391] on button "button" at bounding box center [949, 384] width 55 height 40
select select
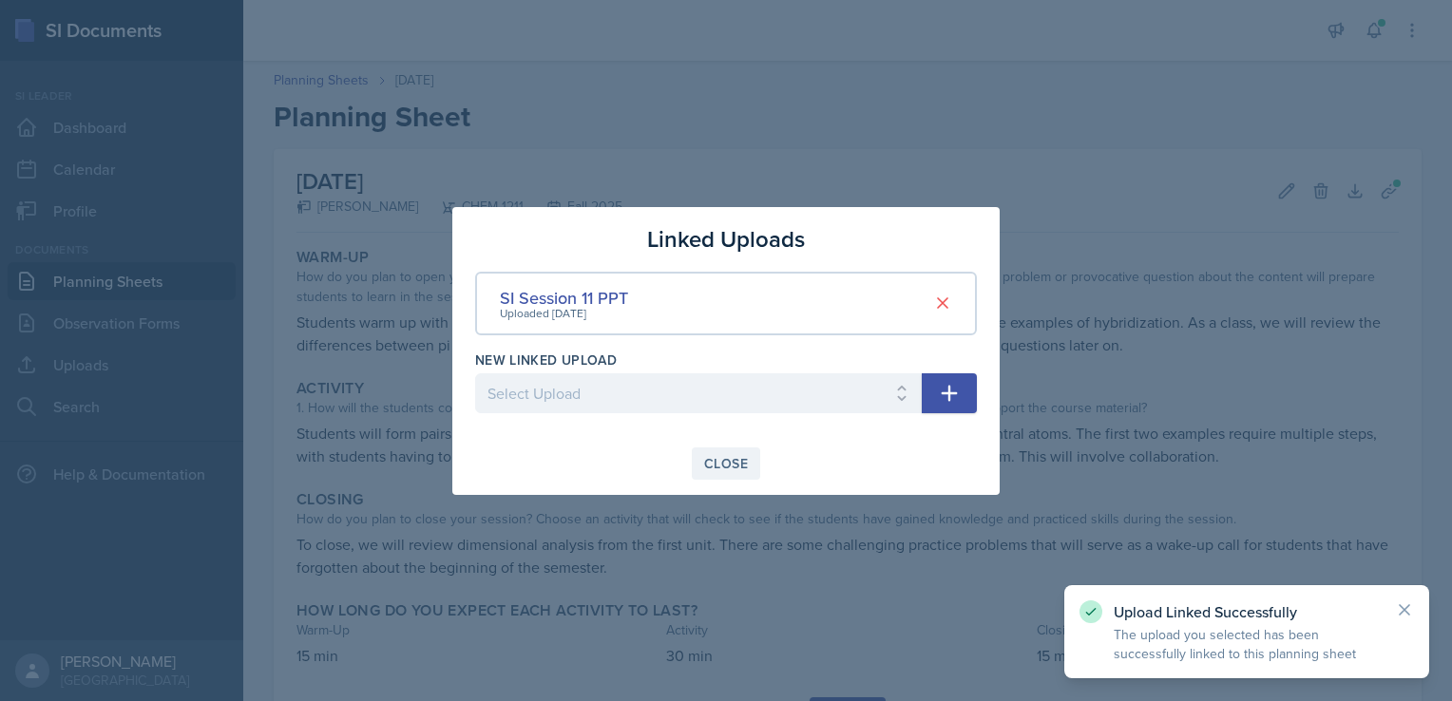
click at [738, 468] on div "Close" at bounding box center [726, 463] width 44 height 15
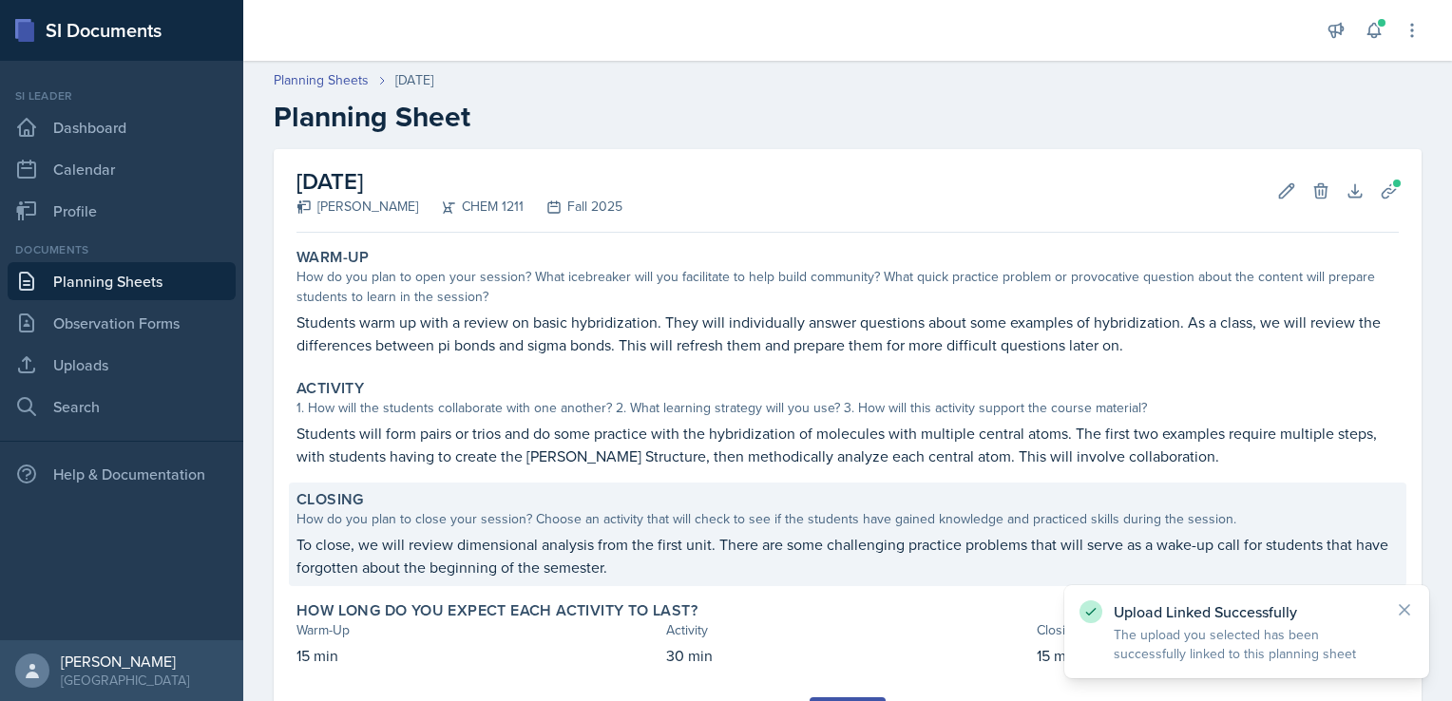
scroll to position [95, 0]
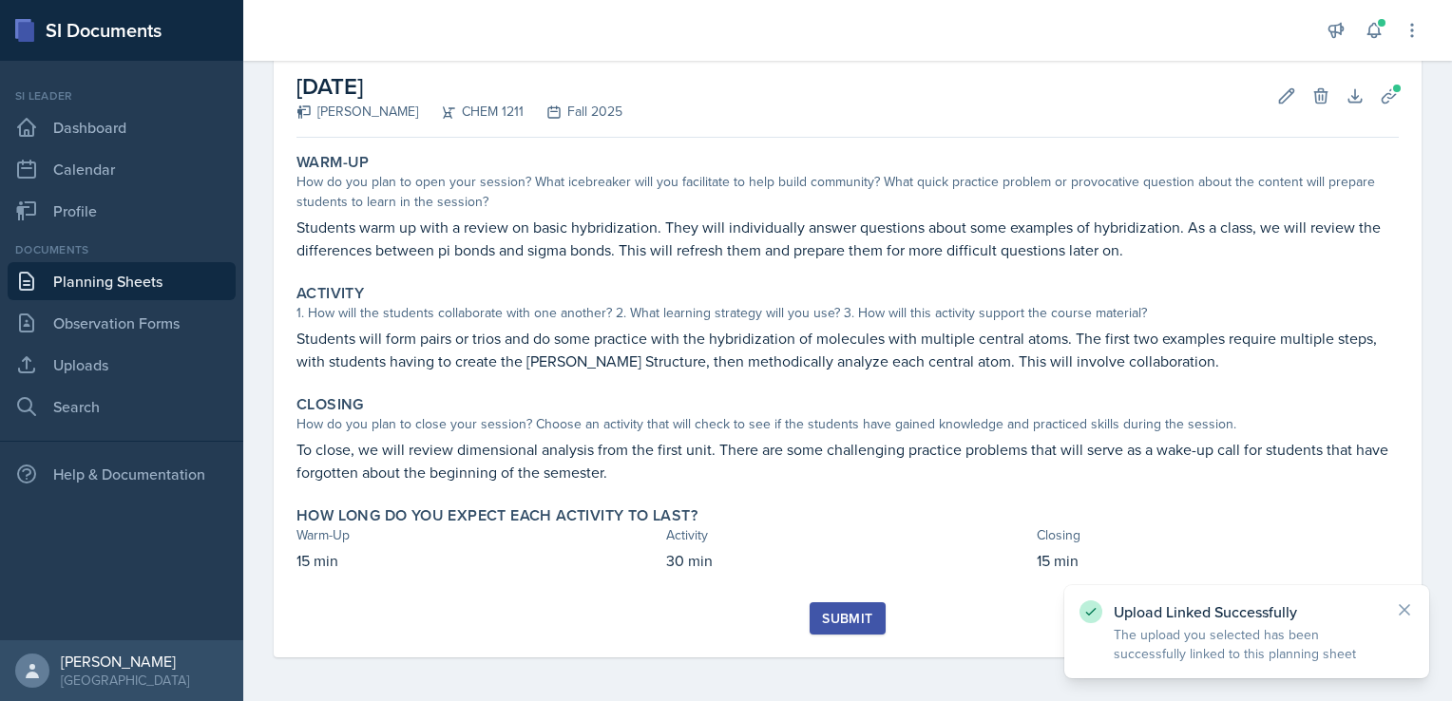
click at [865, 617] on button "Submit" at bounding box center [846, 618] width 75 height 32
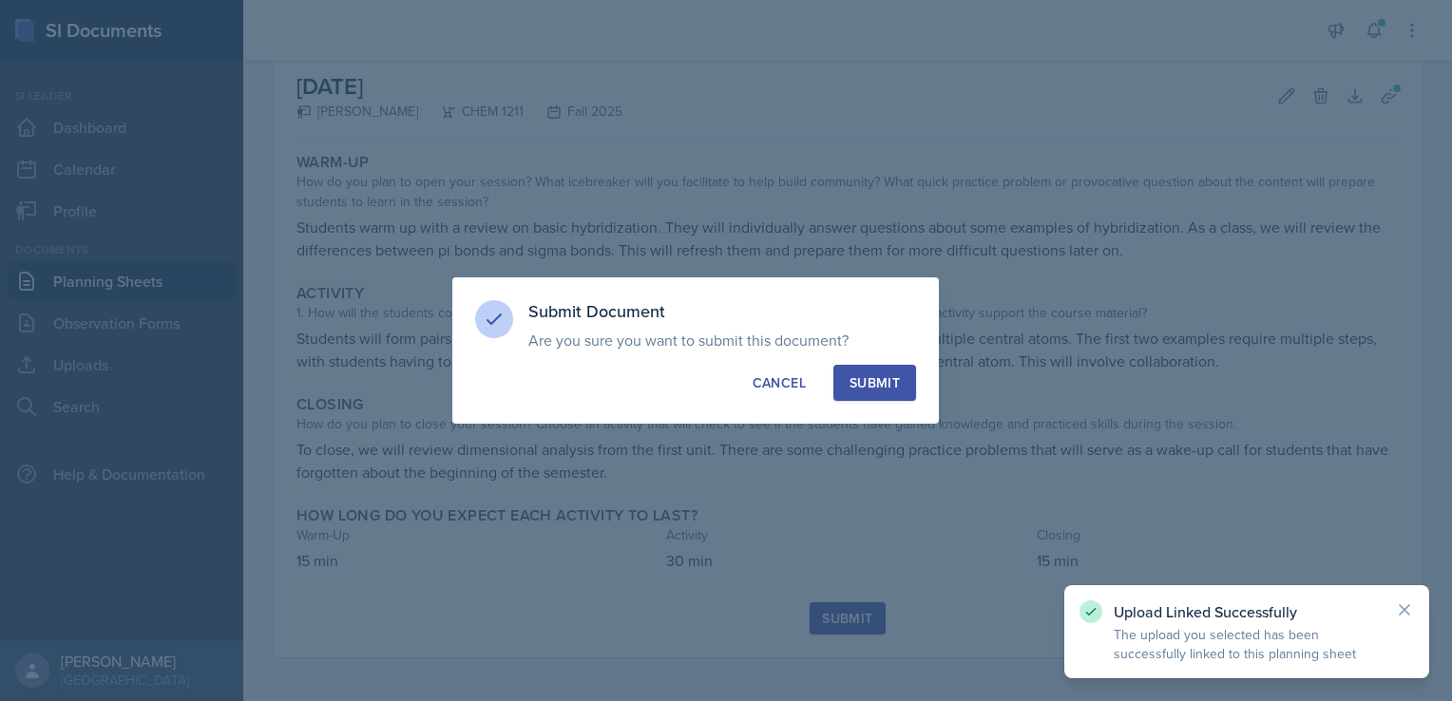
click at [886, 373] on div "Submit" at bounding box center [874, 382] width 50 height 19
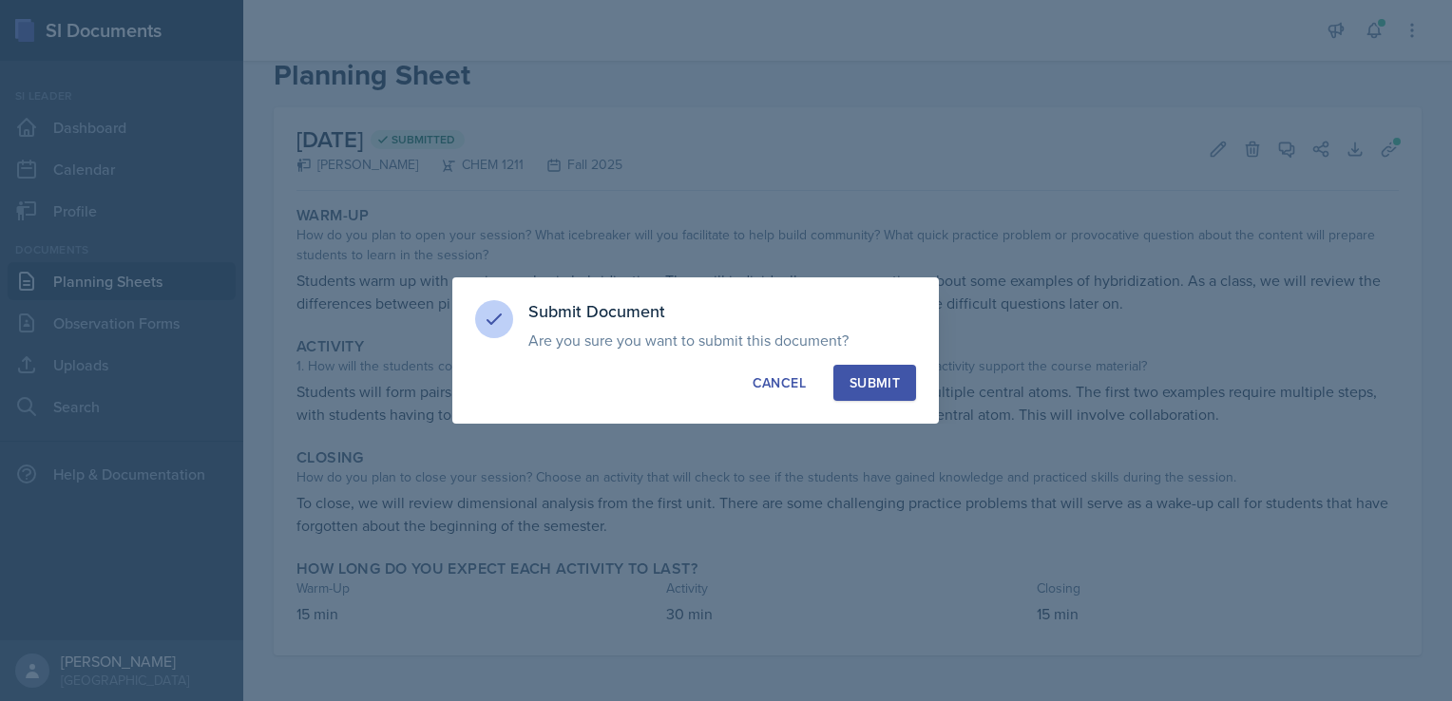
scroll to position [41, 0]
